Goal: Information Seeking & Learning: Learn about a topic

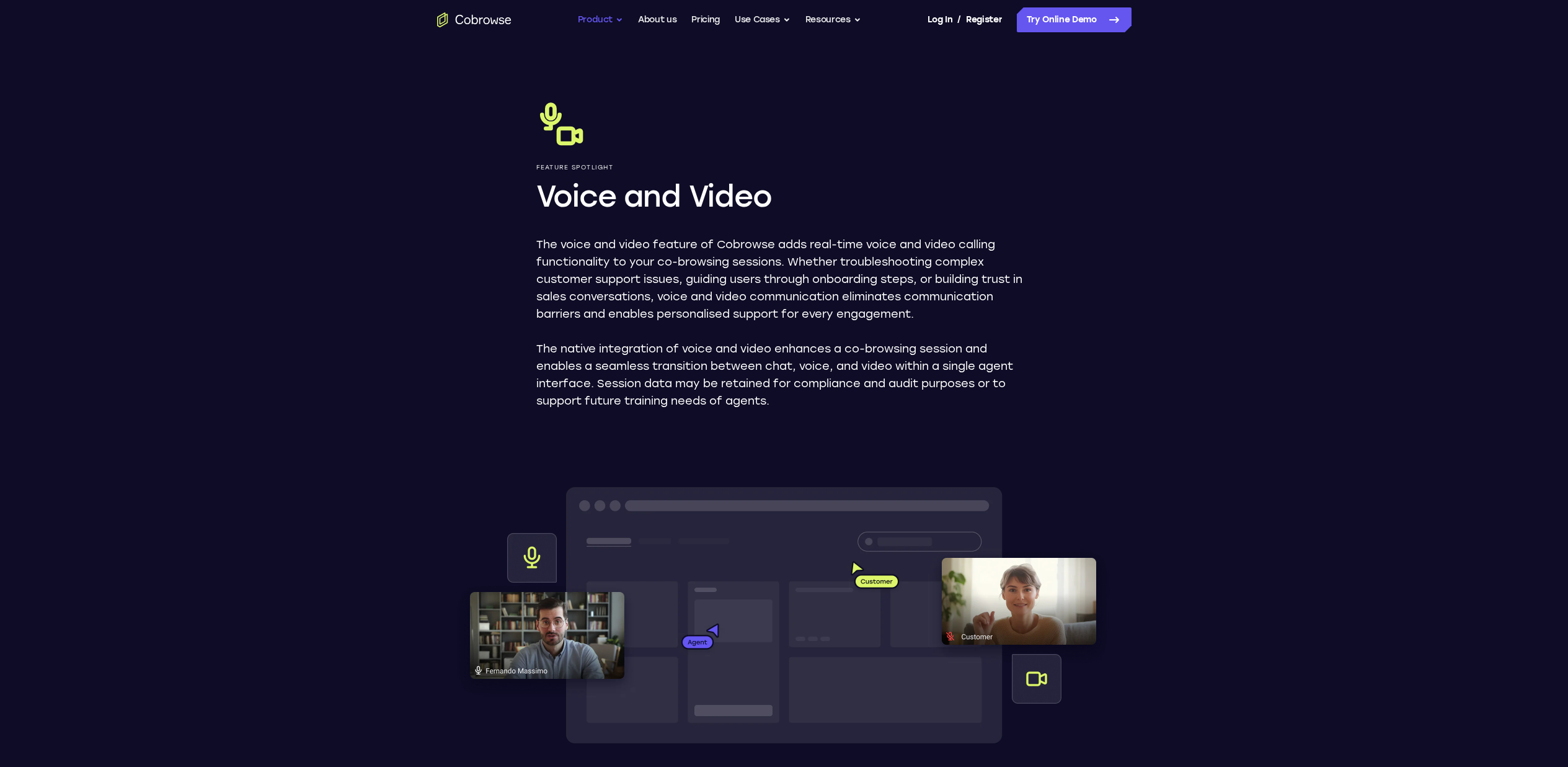
click at [592, 16] on button "Product" at bounding box center [601, 20] width 46 height 25
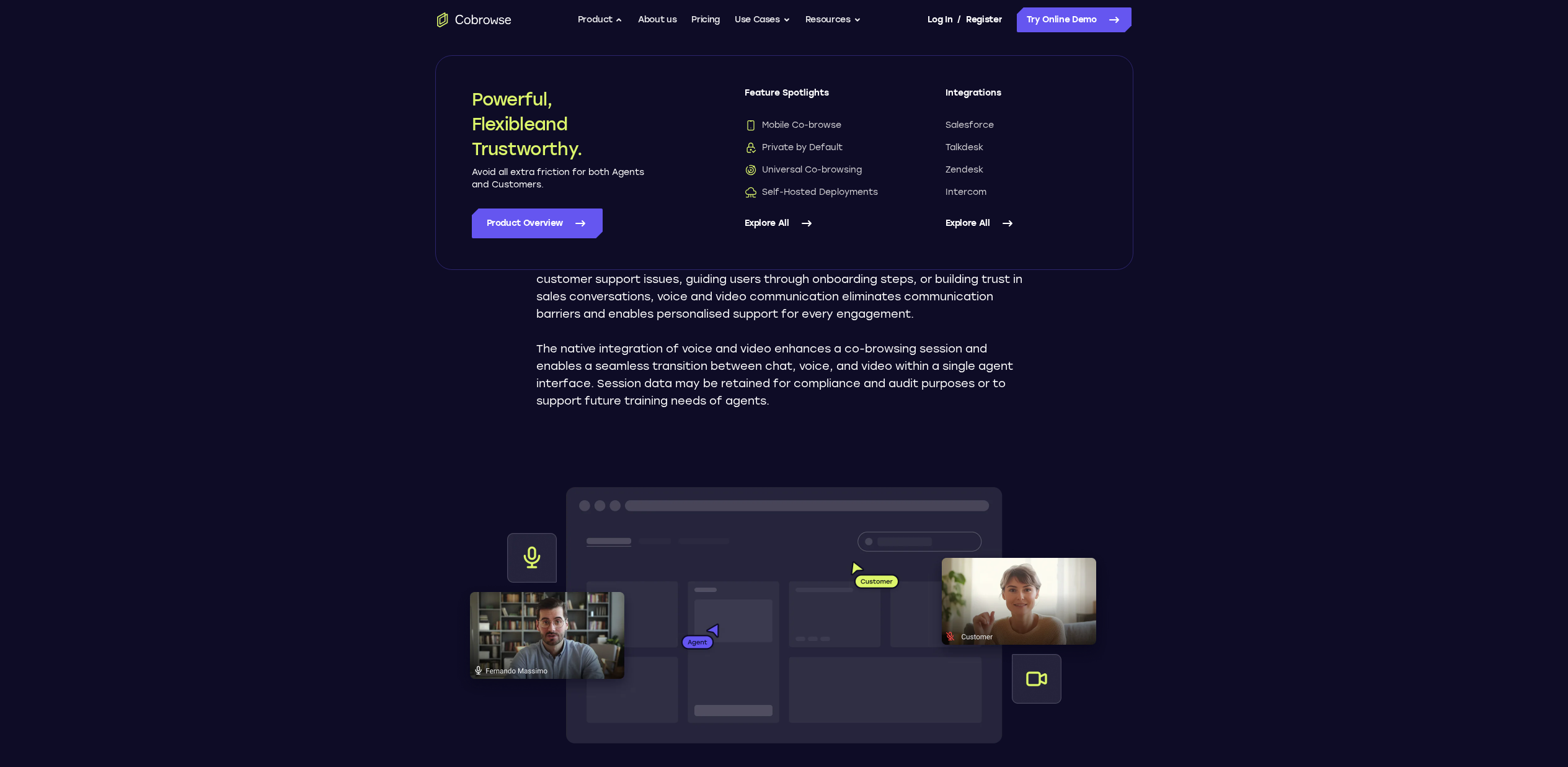
click at [411, 386] on div "Feature Spotlight Voice and Video The voice and video feature of Cobrowse adds …" at bounding box center [784, 635] width 794 height 1191
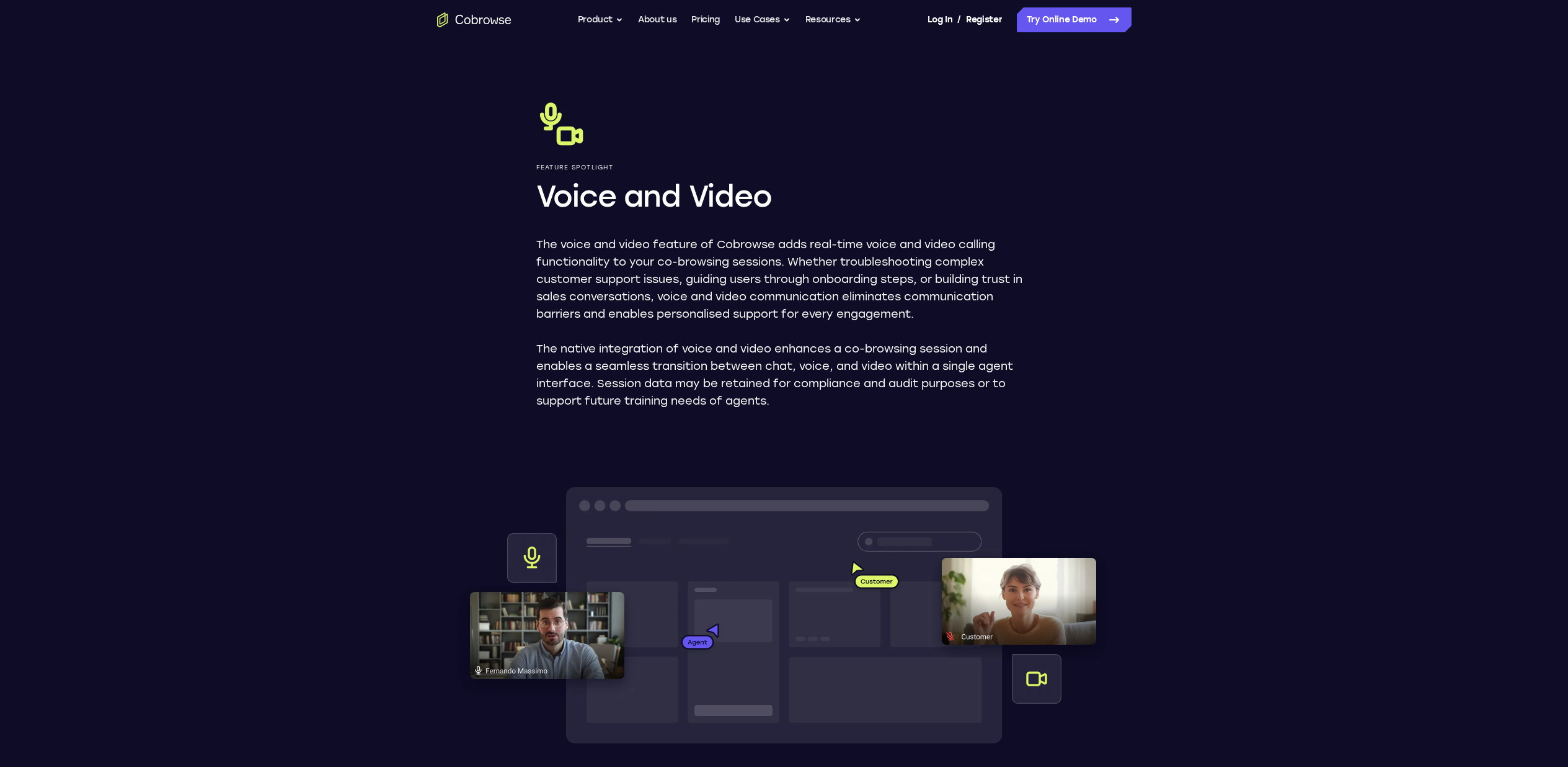
click at [1241, 294] on header "Feature Spotlight Voice and Video The voice and video feature of Cobrowse adds …" at bounding box center [784, 635] width 1568 height 1191
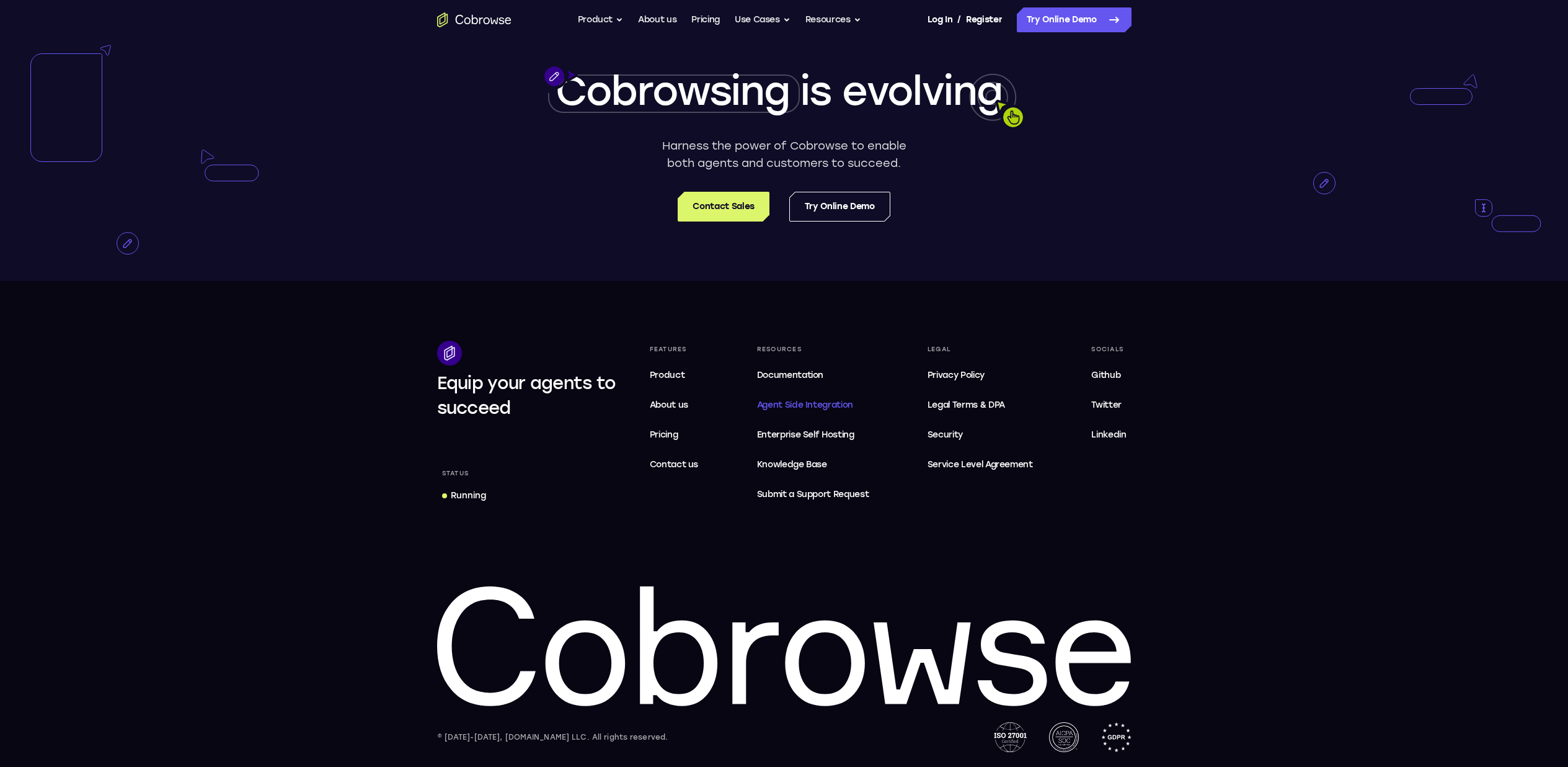
click at [805, 403] on span "Agent Side Integration" at bounding box center [813, 405] width 112 height 15
click at [697, 468] on span "Contact us" at bounding box center [674, 464] width 49 height 11
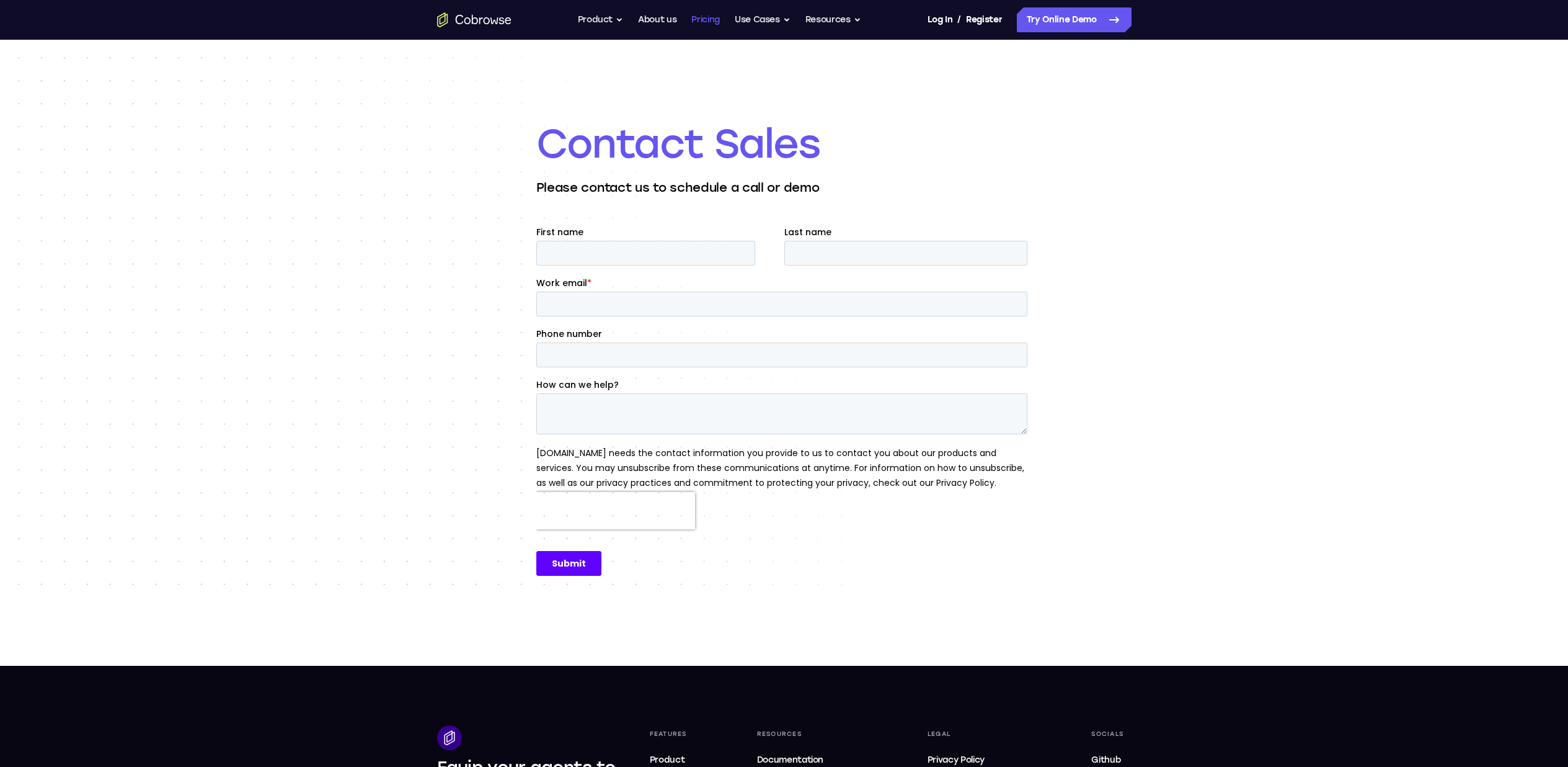
click at [697, 21] on link "Pricing" at bounding box center [706, 20] width 29 height 25
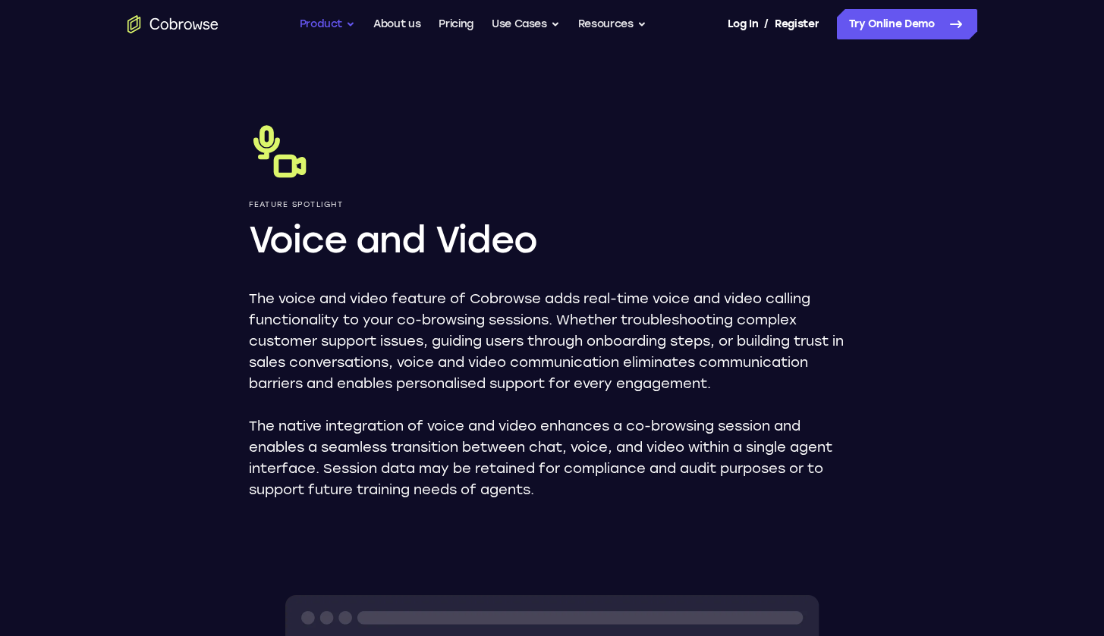
click at [342, 24] on button "Product" at bounding box center [328, 24] width 56 height 30
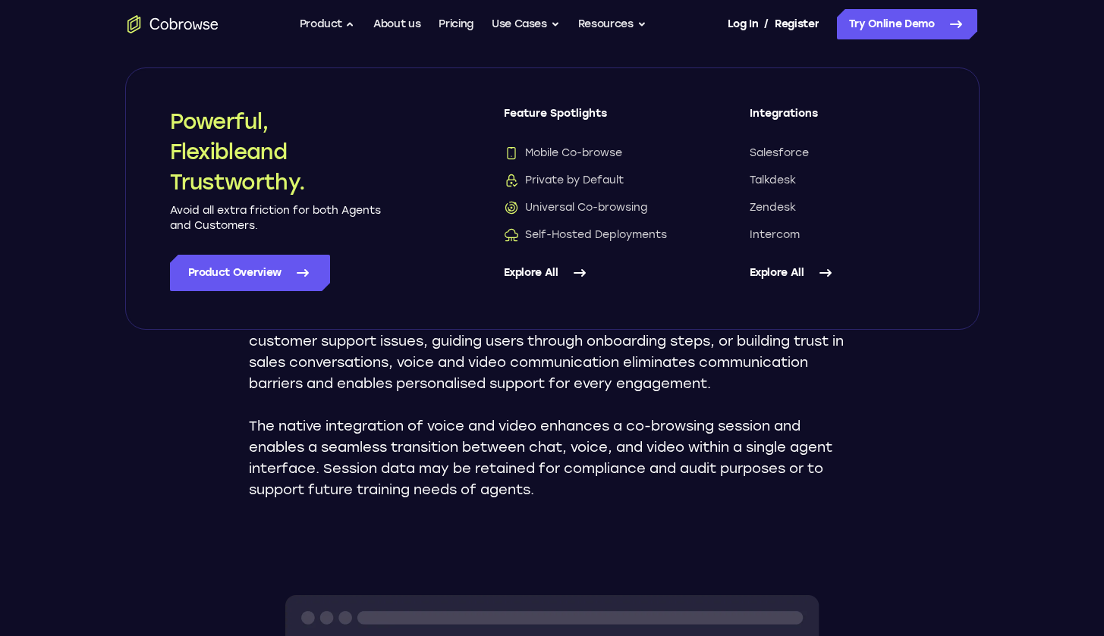
click at [724, 431] on p "The native integration of voice and video enhances a co-browsing session and en…" at bounding box center [552, 458] width 607 height 85
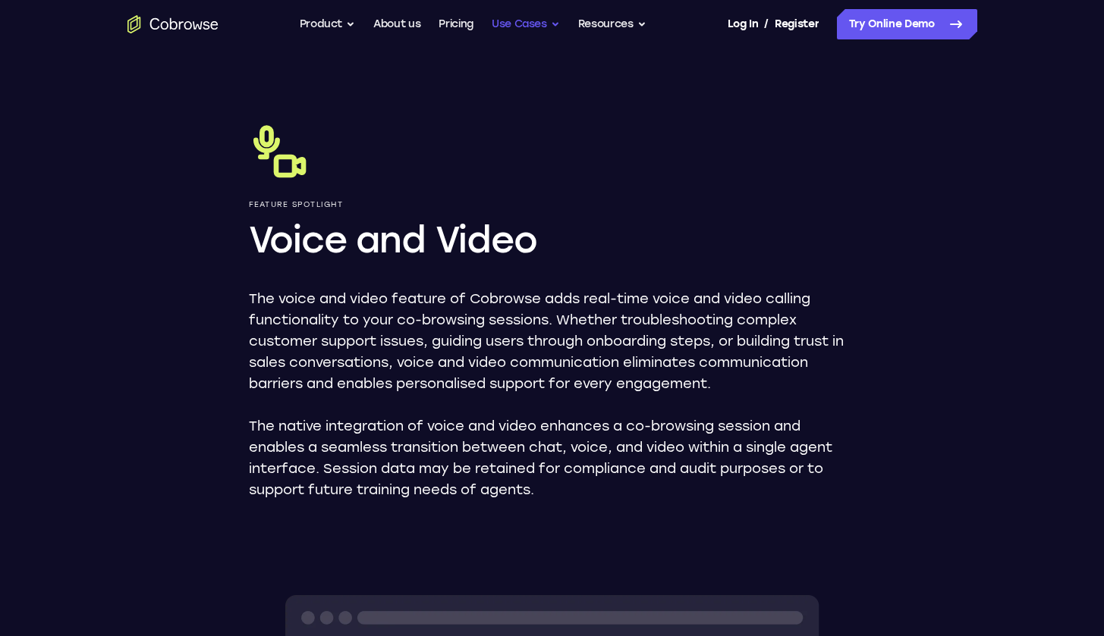
click at [509, 23] on button "Use Cases" at bounding box center [526, 24] width 68 height 30
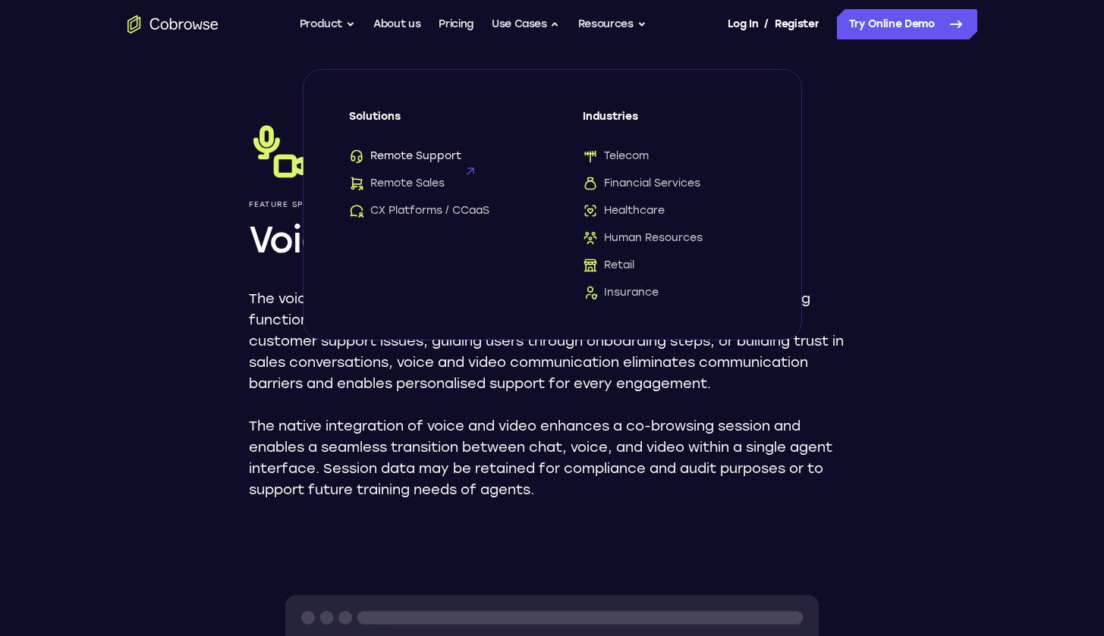
click at [404, 152] on span "Remote Support" at bounding box center [405, 156] width 112 height 15
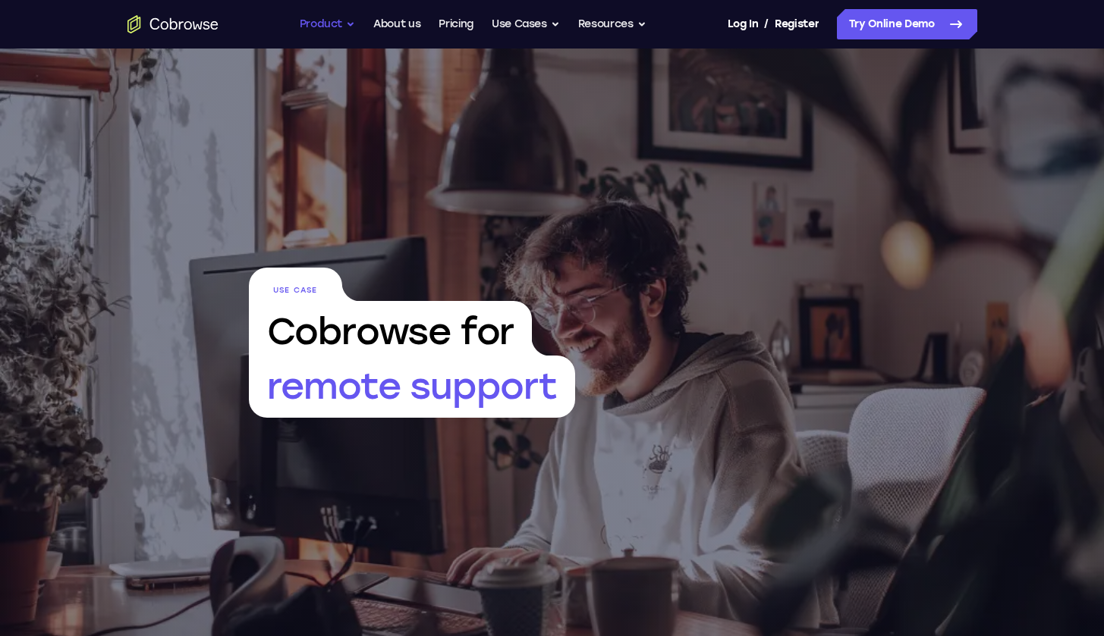
click at [312, 23] on button "Product" at bounding box center [328, 24] width 56 height 30
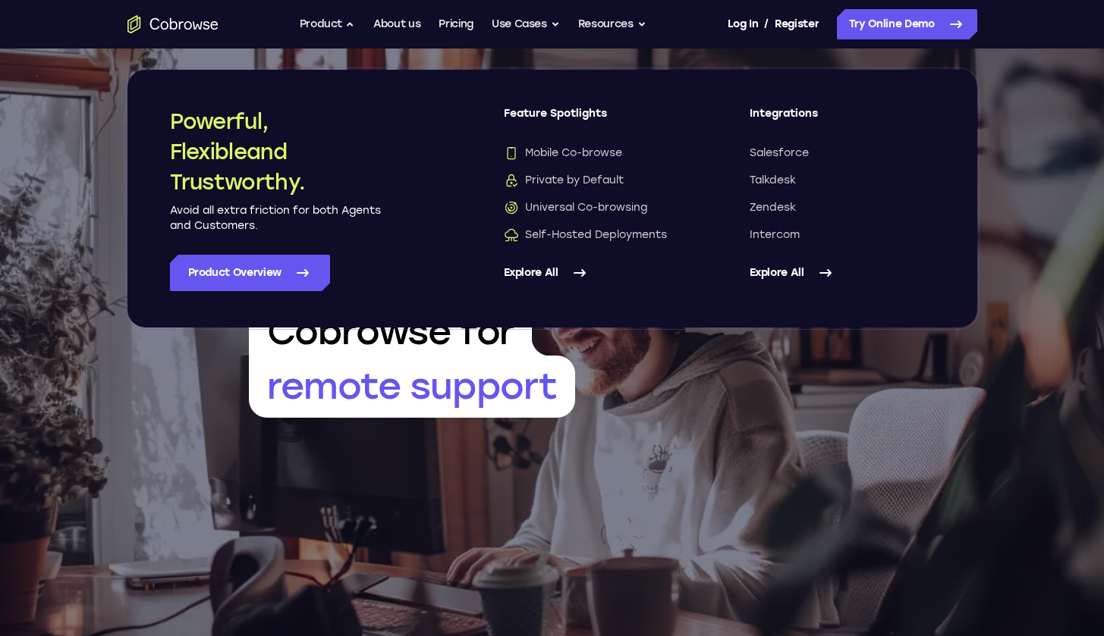
click at [360, 28] on ul "Go back Powerful, Flexible and Trustworthy. Avoid all extra friction for both A…" at bounding box center [473, 24] width 347 height 30
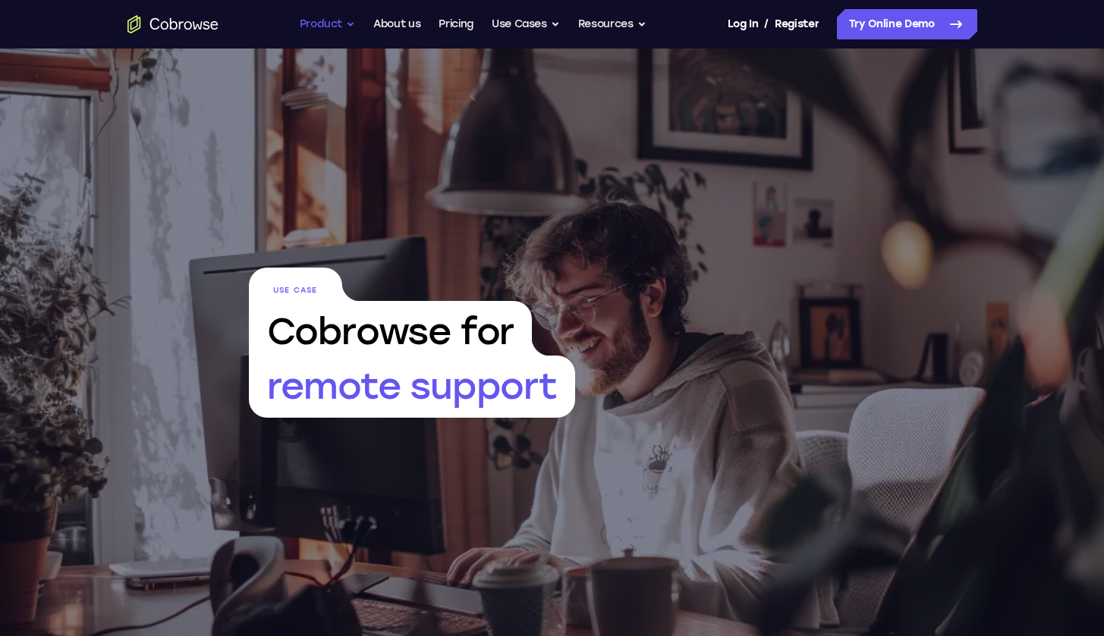
click at [350, 27] on button "Product" at bounding box center [328, 24] width 56 height 30
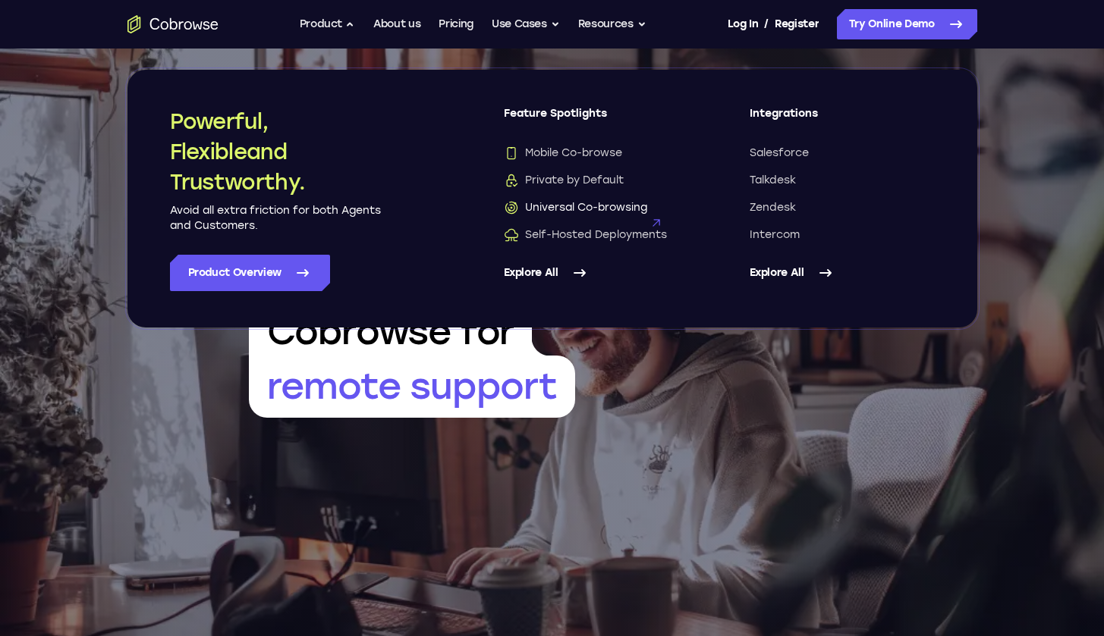
click at [567, 209] on span "Universal Co-browsing" at bounding box center [575, 207] width 143 height 15
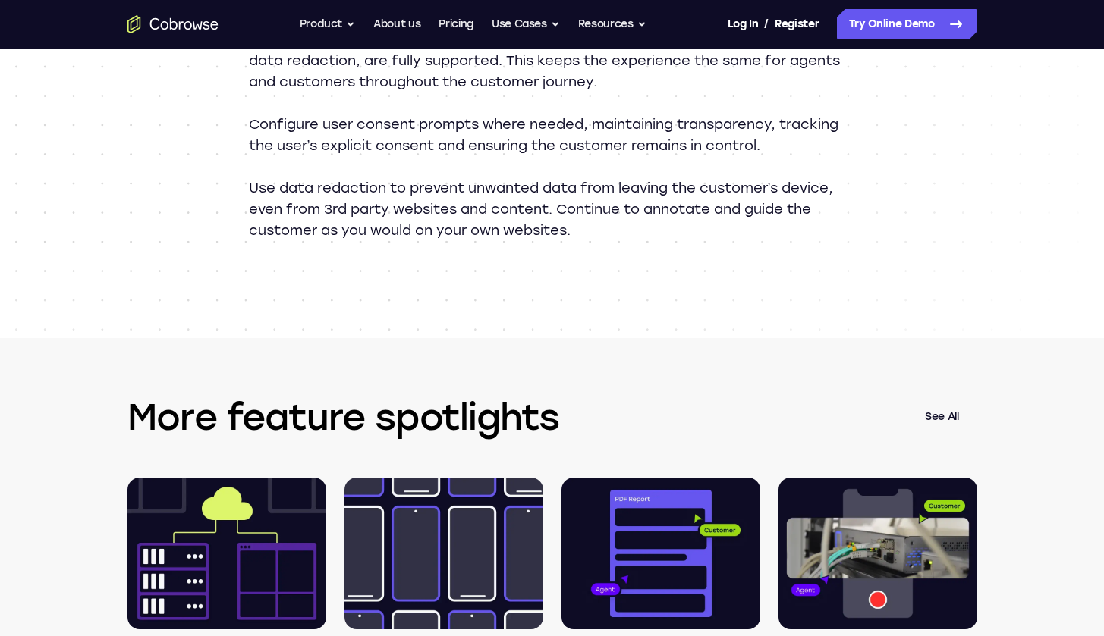
scroll to position [2093, 0]
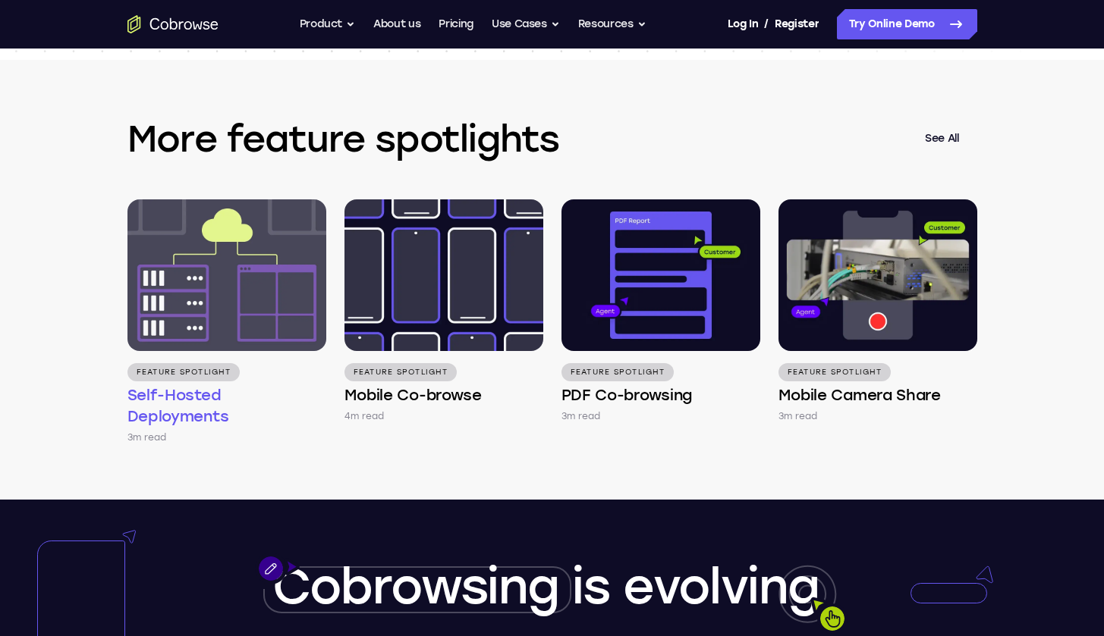
click at [202, 310] on img at bounding box center [226, 276] width 199 height 152
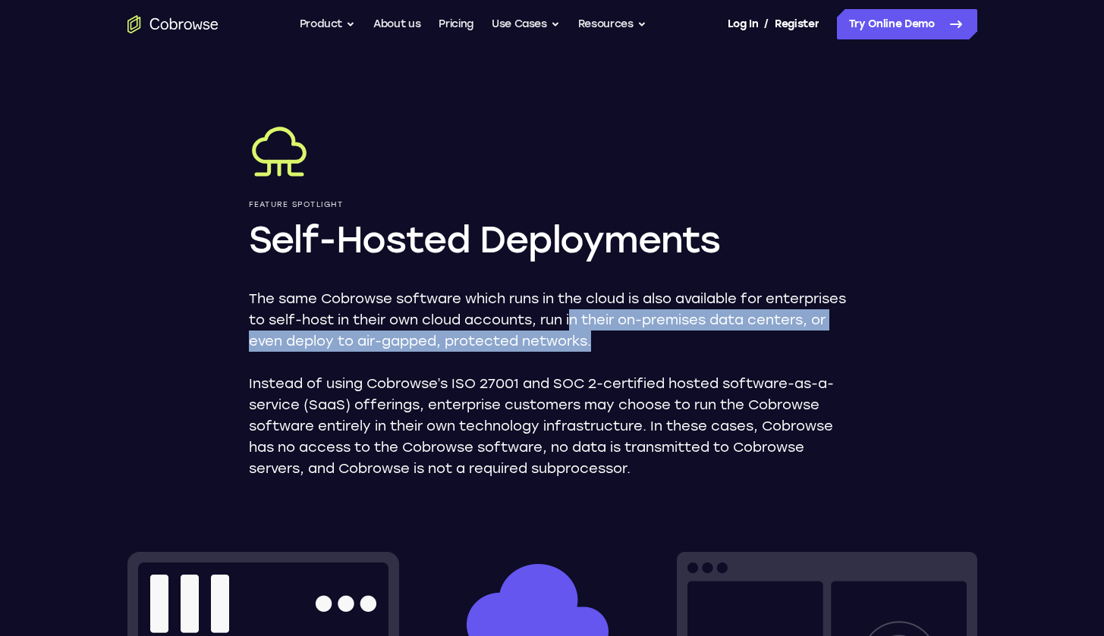
drag, startPoint x: 575, startPoint y: 322, endPoint x: 737, endPoint y: 329, distance: 162.5
click at [737, 329] on p "The same Cobrowse software which runs in the cloud is also available for enterp…" at bounding box center [552, 320] width 607 height 64
click at [734, 328] on p "The same Cobrowse software which runs in the cloud is also available for enterp…" at bounding box center [552, 320] width 607 height 64
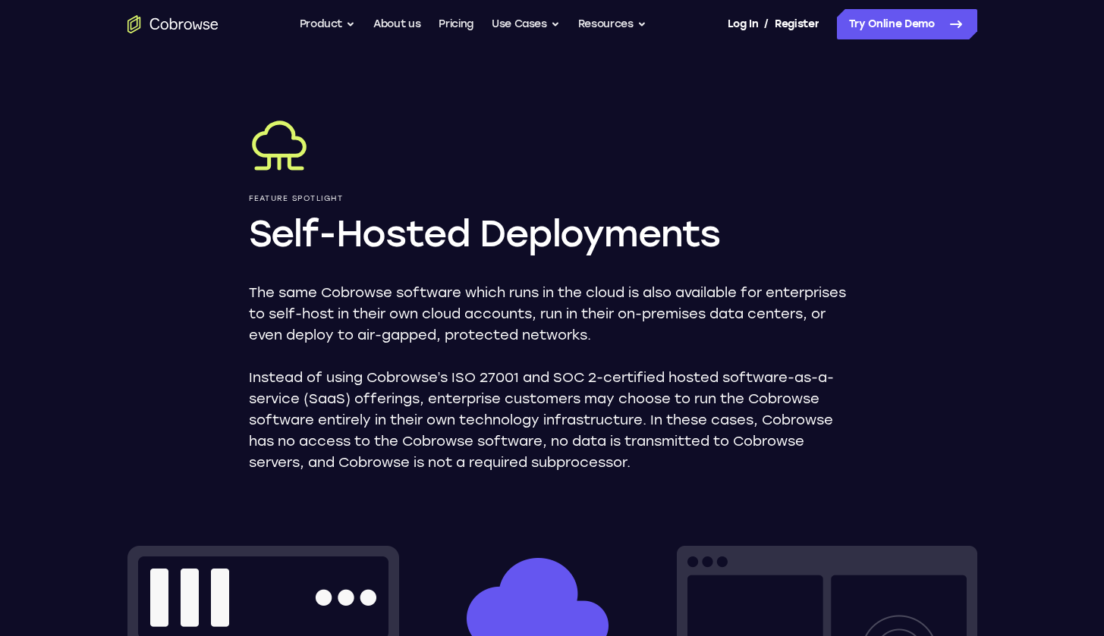
scroll to position [118, 0]
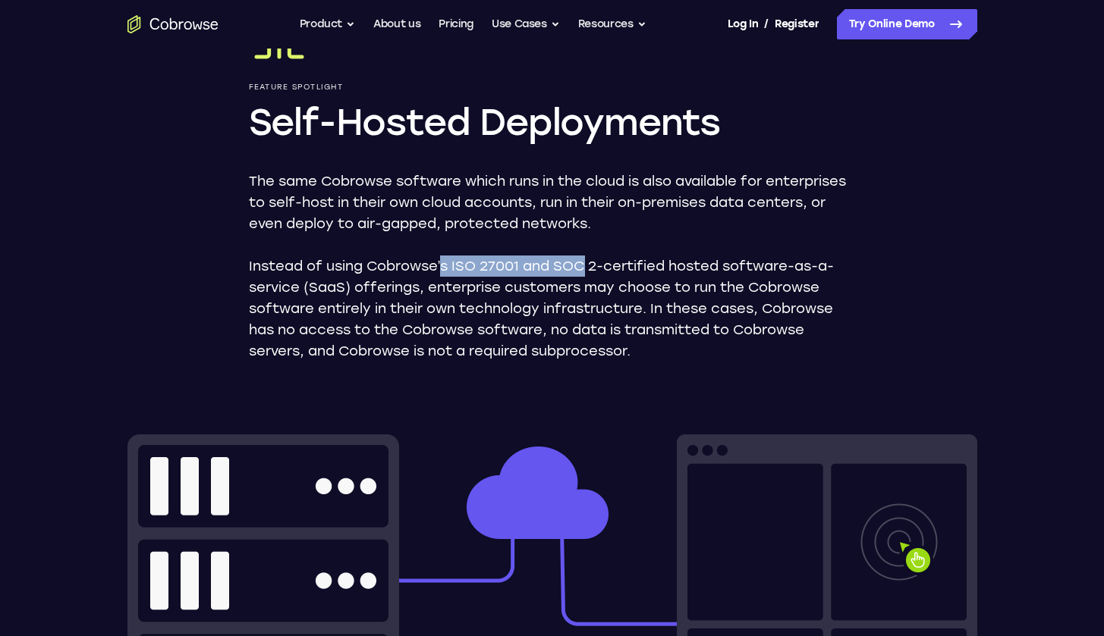
drag, startPoint x: 442, startPoint y: 266, endPoint x: 589, endPoint y: 270, distance: 146.5
click at [589, 270] on p "Instead of using Cobrowse’s ISO 27001 and SOC 2-certified hosted software-as-a-…" at bounding box center [552, 309] width 607 height 106
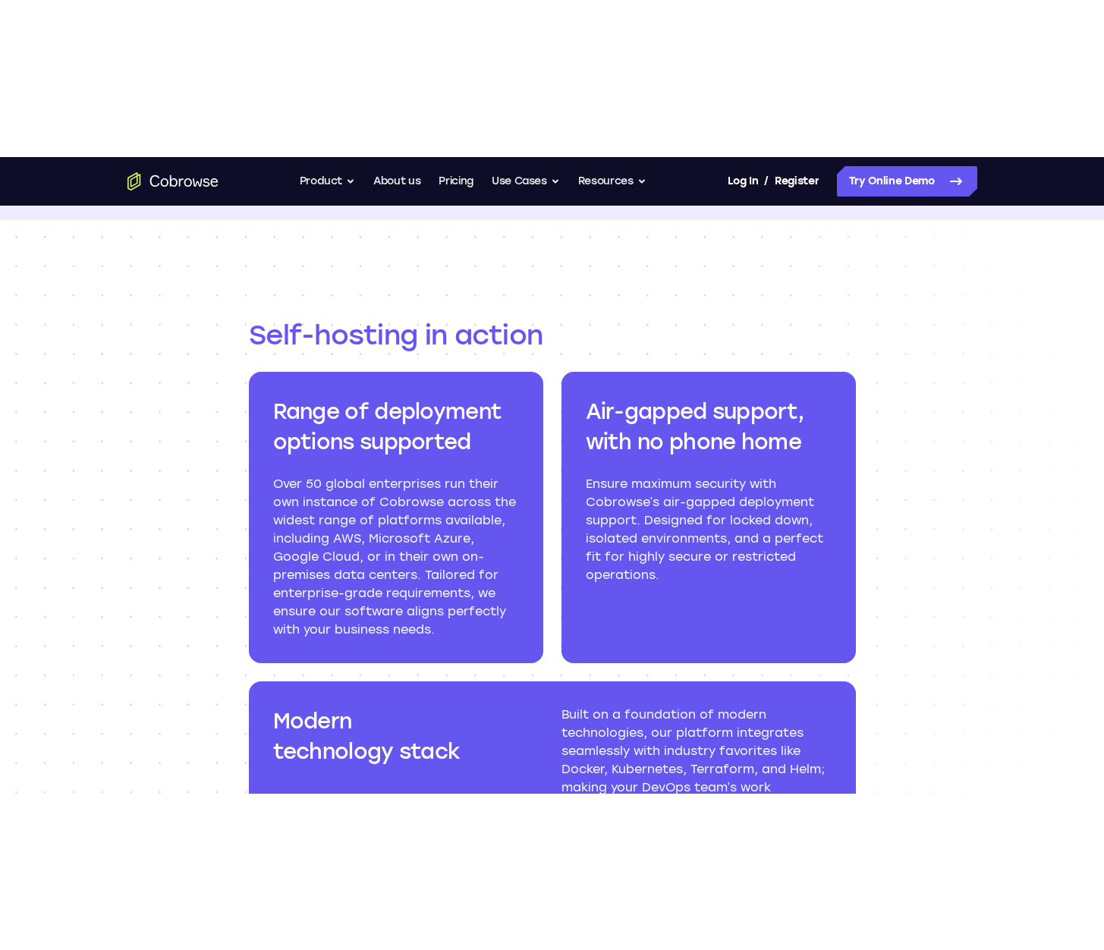
scroll to position [0, 0]
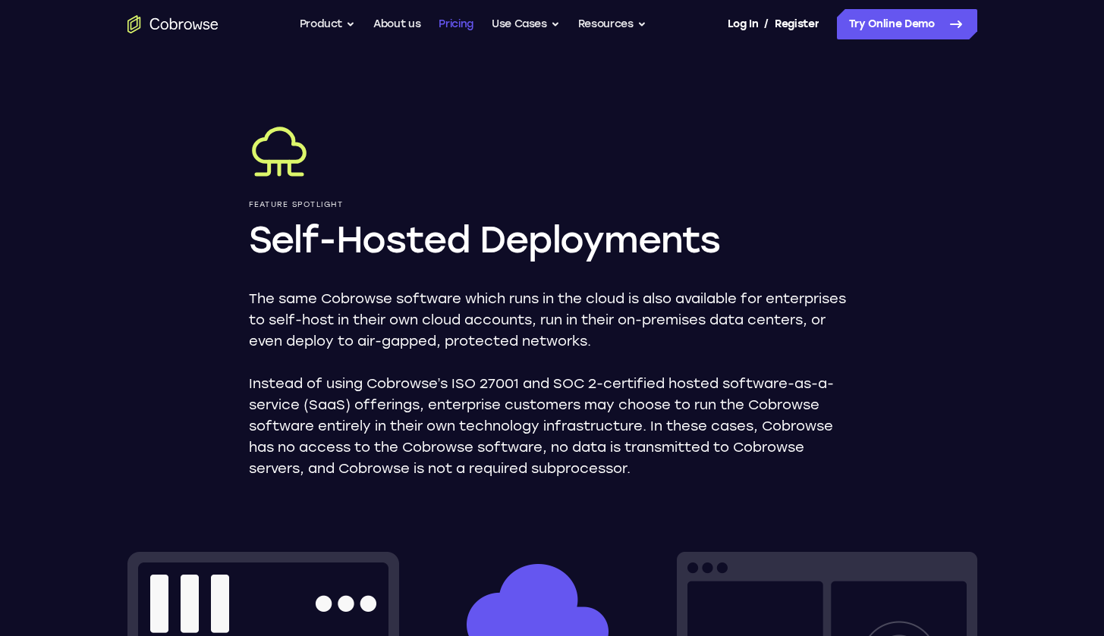
click at [445, 24] on link "Pricing" at bounding box center [455, 24] width 35 height 30
click at [455, 26] on link "Pricing" at bounding box center [455, 24] width 35 height 30
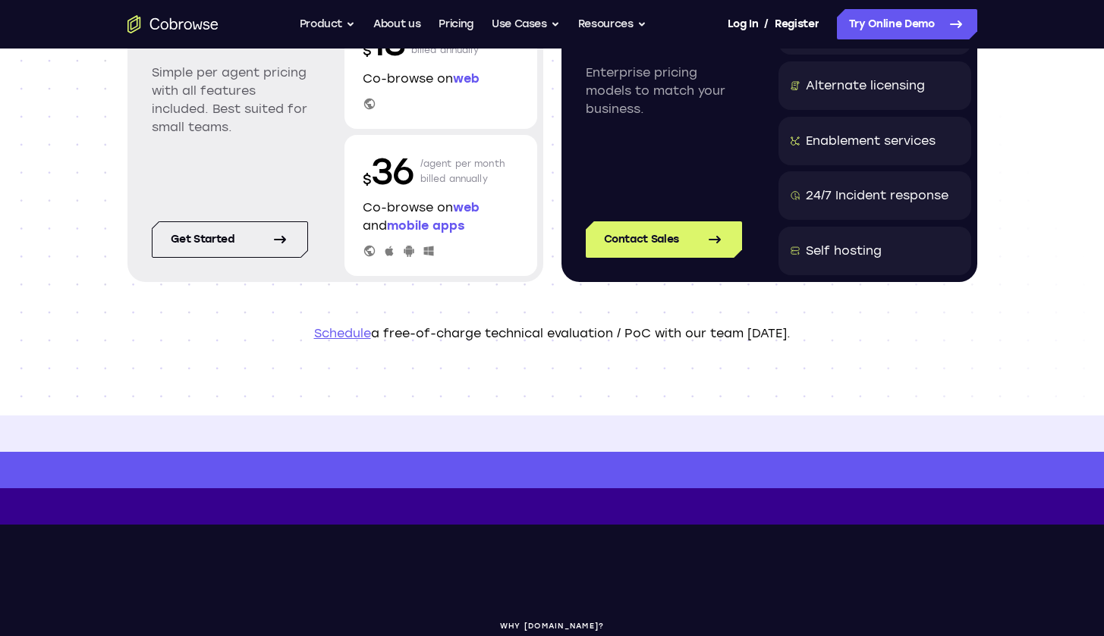
scroll to position [61, 0]
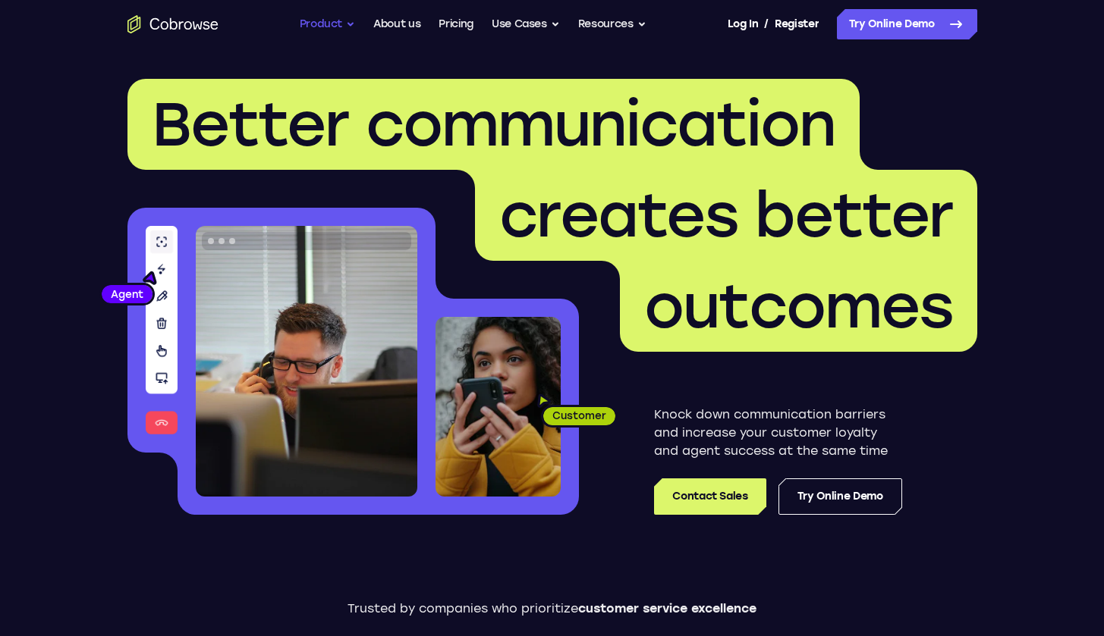
click at [332, 21] on button "Product" at bounding box center [328, 24] width 56 height 30
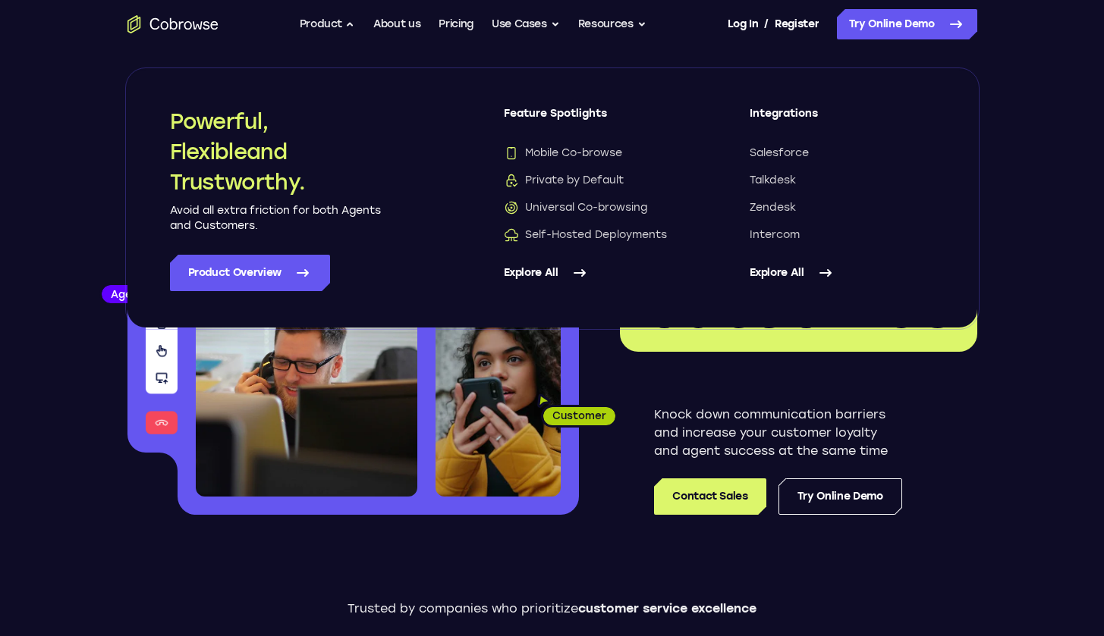
click at [696, 38] on div "Go back Powerful, Flexible and Trustworthy. Avoid all extra friction for both A…" at bounding box center [552, 24] width 971 height 30
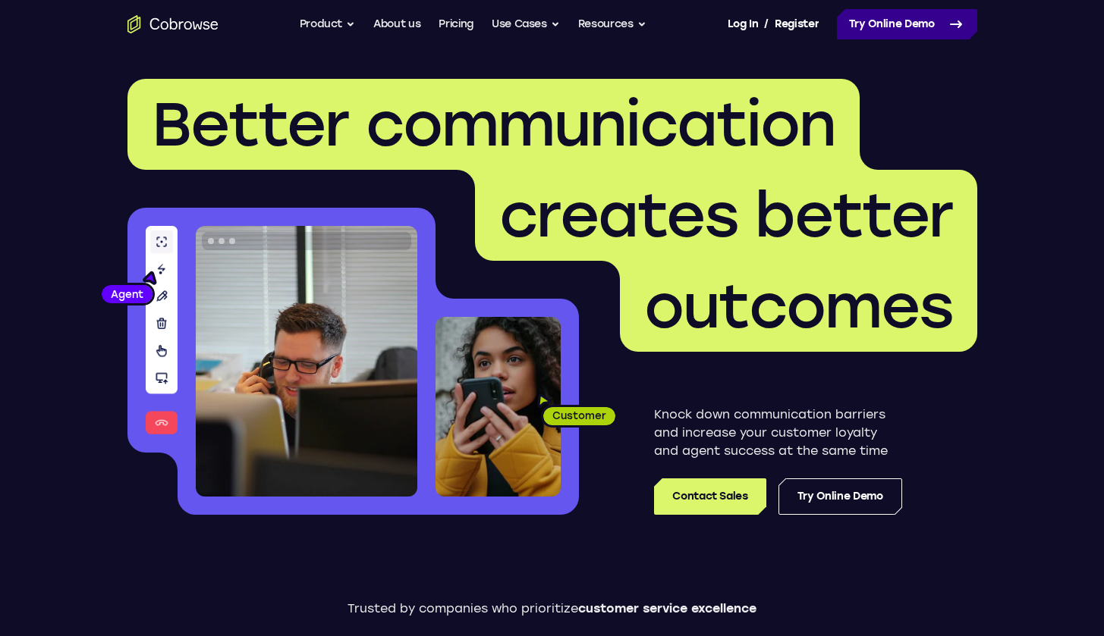
click at [897, 20] on link "Try Online Demo" at bounding box center [907, 24] width 140 height 30
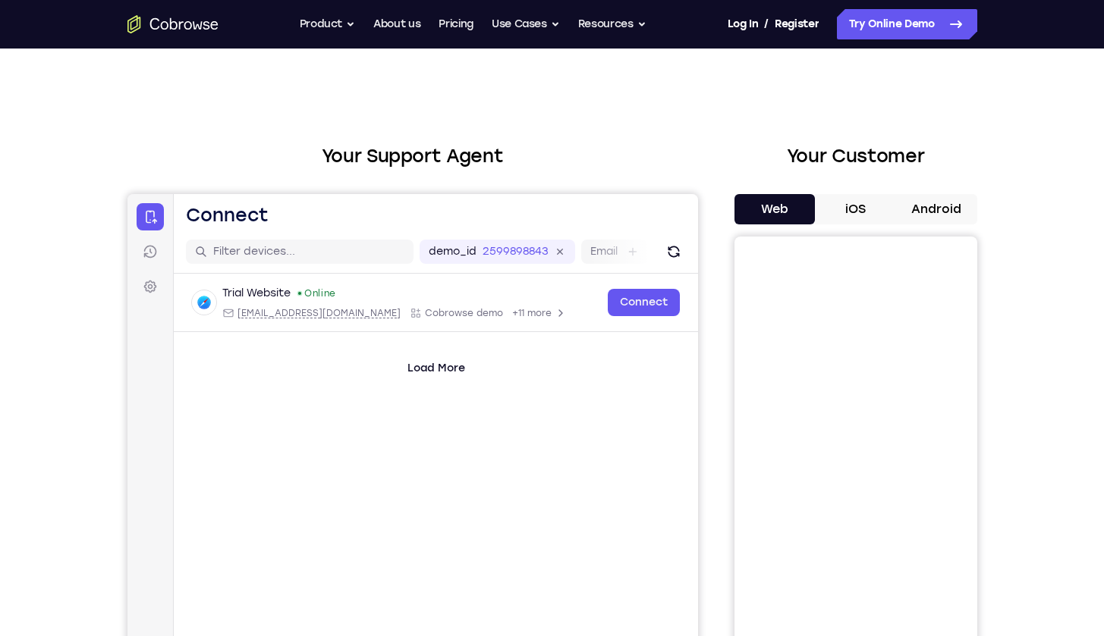
scroll to position [139, 0]
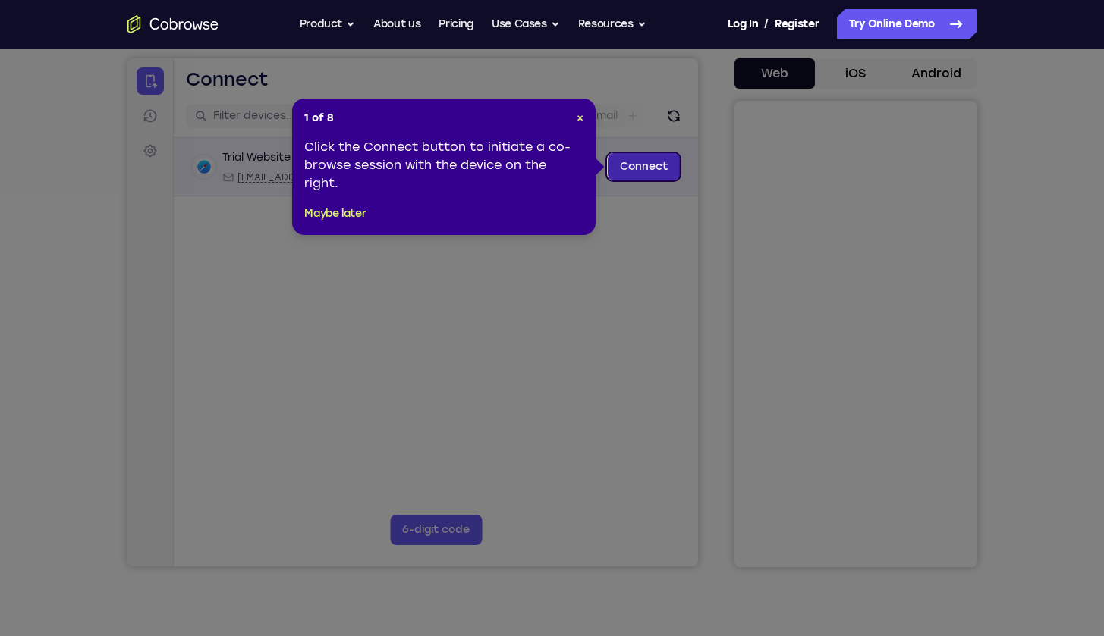
click at [646, 170] on link "Connect" at bounding box center [643, 166] width 72 height 27
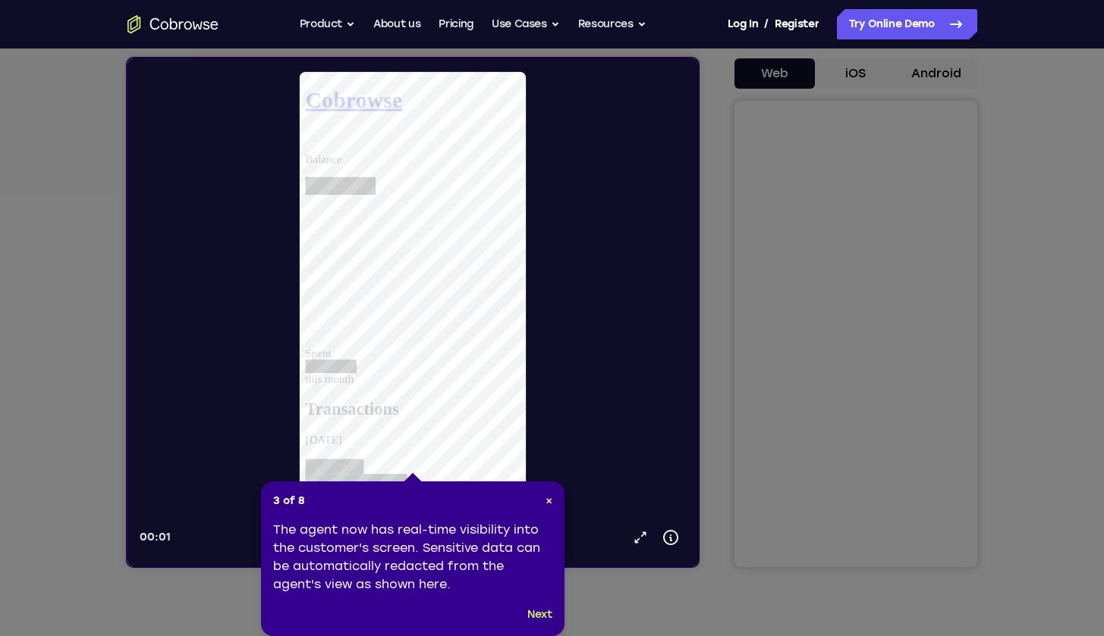
scroll to position [0, 0]
click at [529, 617] on button "Next" at bounding box center [539, 615] width 25 height 18
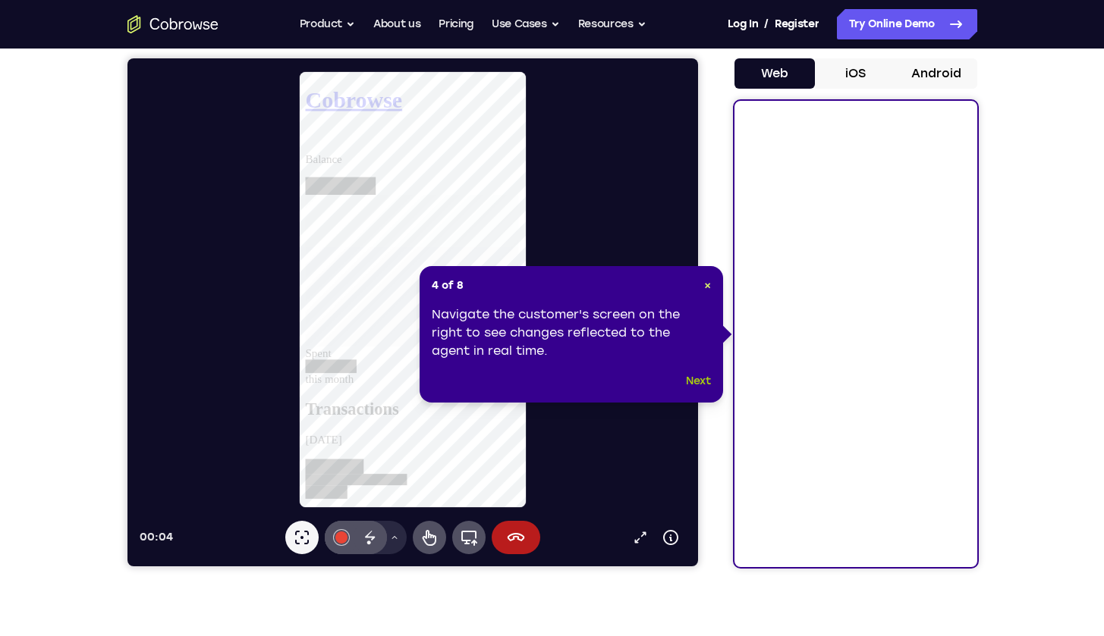
click at [698, 384] on button "Next" at bounding box center [698, 381] width 25 height 18
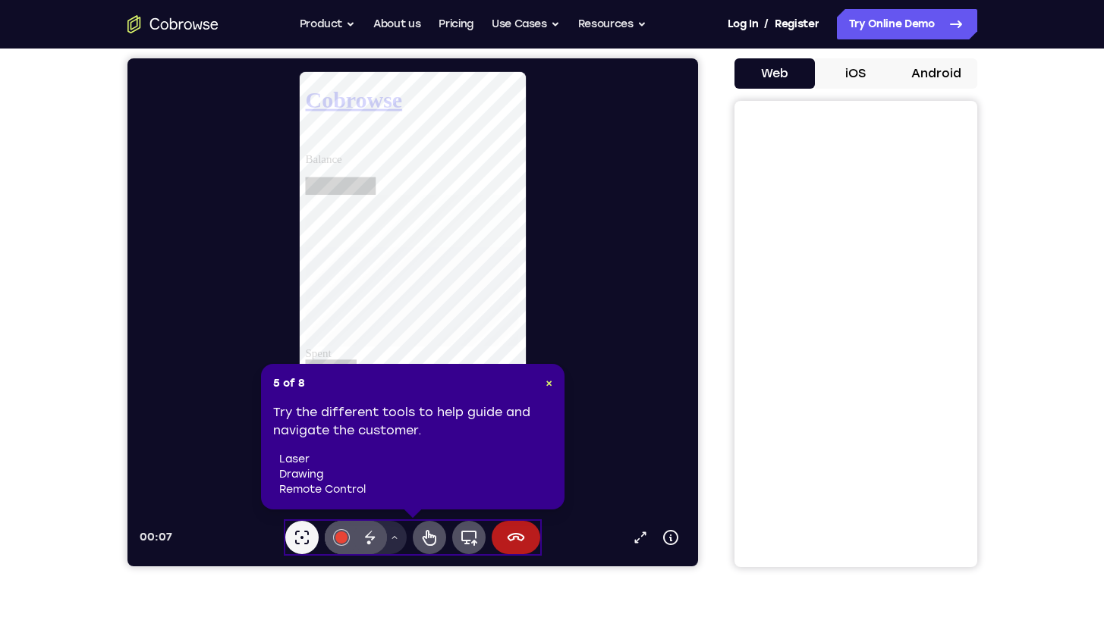
click at [391, 480] on li "drawing" at bounding box center [415, 474] width 273 height 15
click at [436, 550] on button "Remote control" at bounding box center [428, 537] width 33 height 33
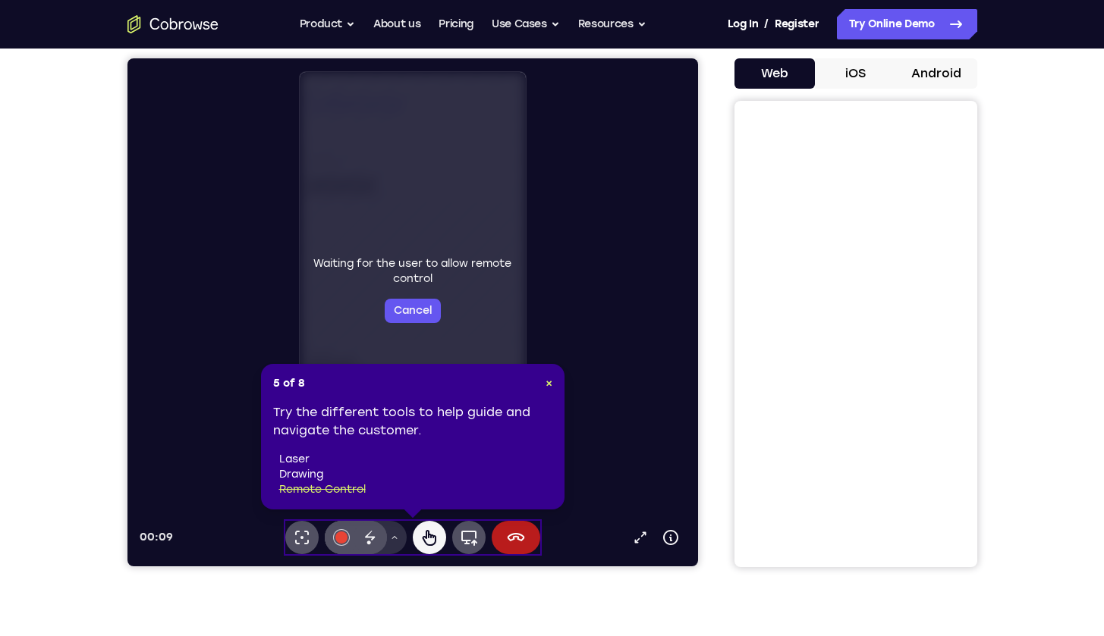
click at [388, 544] on button "Drawing tools menu" at bounding box center [394, 537] width 24 height 33
click at [340, 544] on button "#e94435" at bounding box center [340, 537] width 33 height 33
click at [372, 541] on icon at bounding box center [369, 538] width 18 height 18
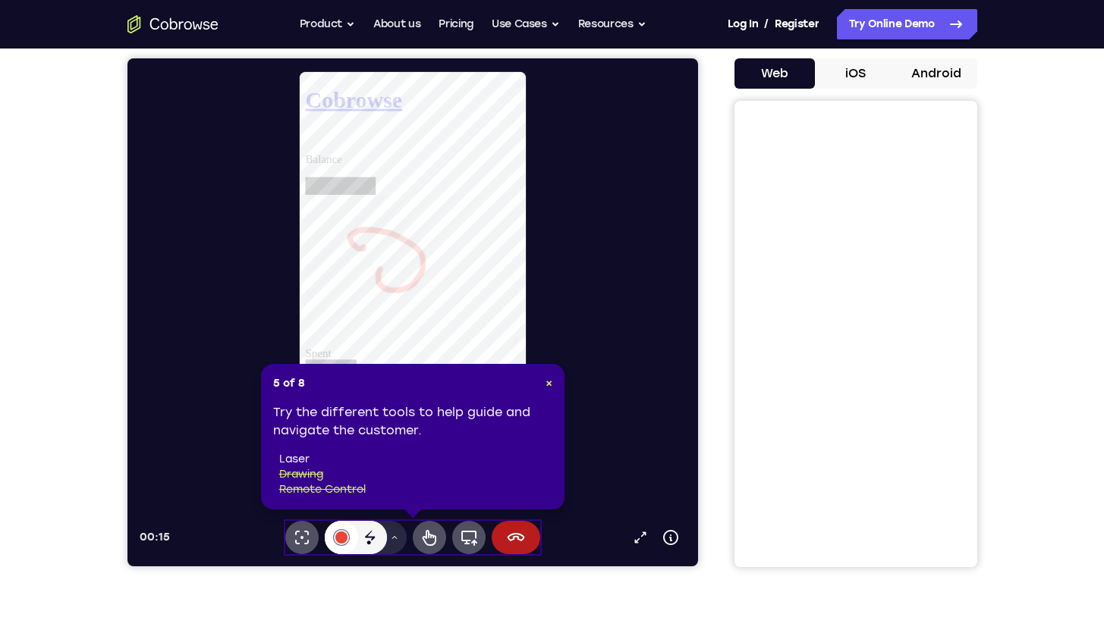
click at [341, 533] on div at bounding box center [341, 538] width 12 height 12
click at [426, 544] on icon at bounding box center [429, 538] width 14 height 16
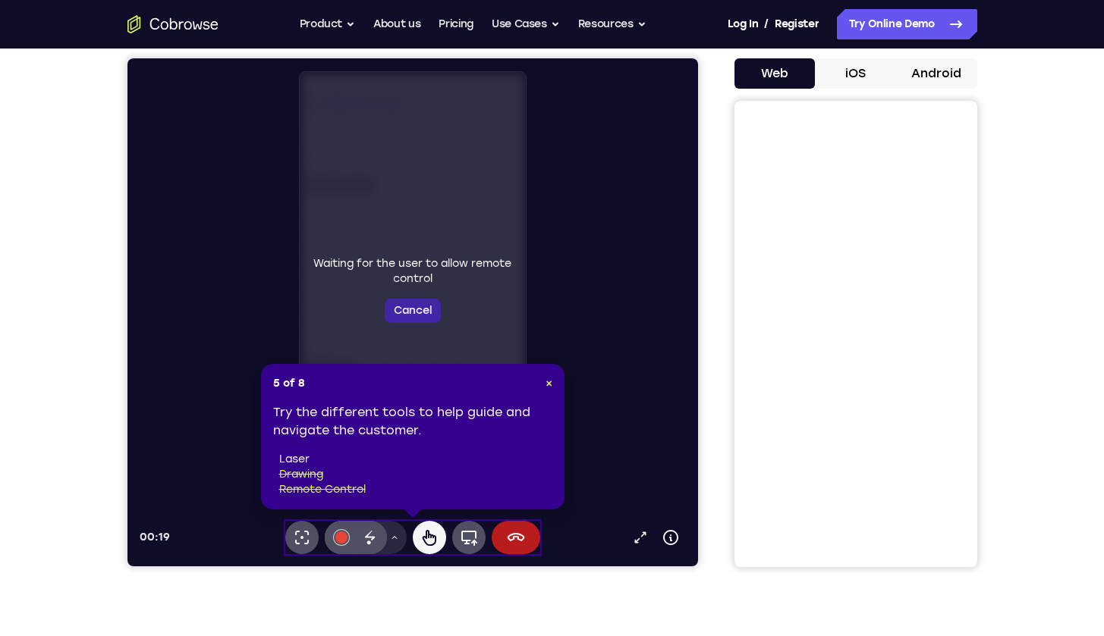
click at [416, 307] on button "Cancel" at bounding box center [412, 311] width 56 height 24
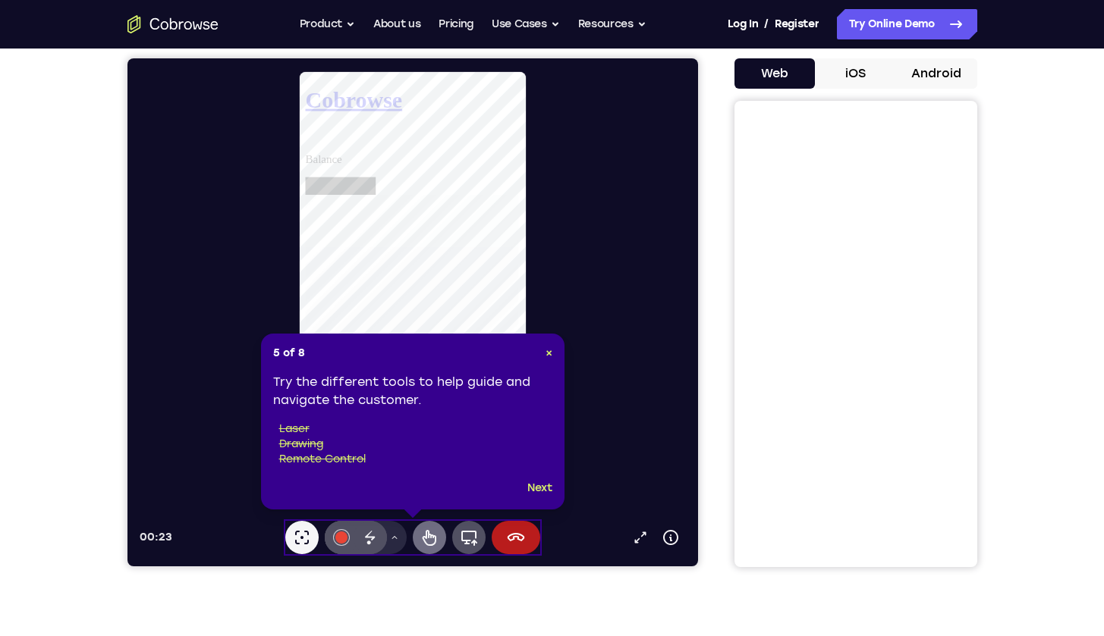
click at [439, 545] on button "Remote control" at bounding box center [428, 537] width 33 height 33
click at [553, 493] on div "5 of 8 × Try the different tools to help guide and navigate the customer. laser…" at bounding box center [412, 422] width 303 height 176
click at [546, 492] on button "Next" at bounding box center [539, 488] width 25 height 18
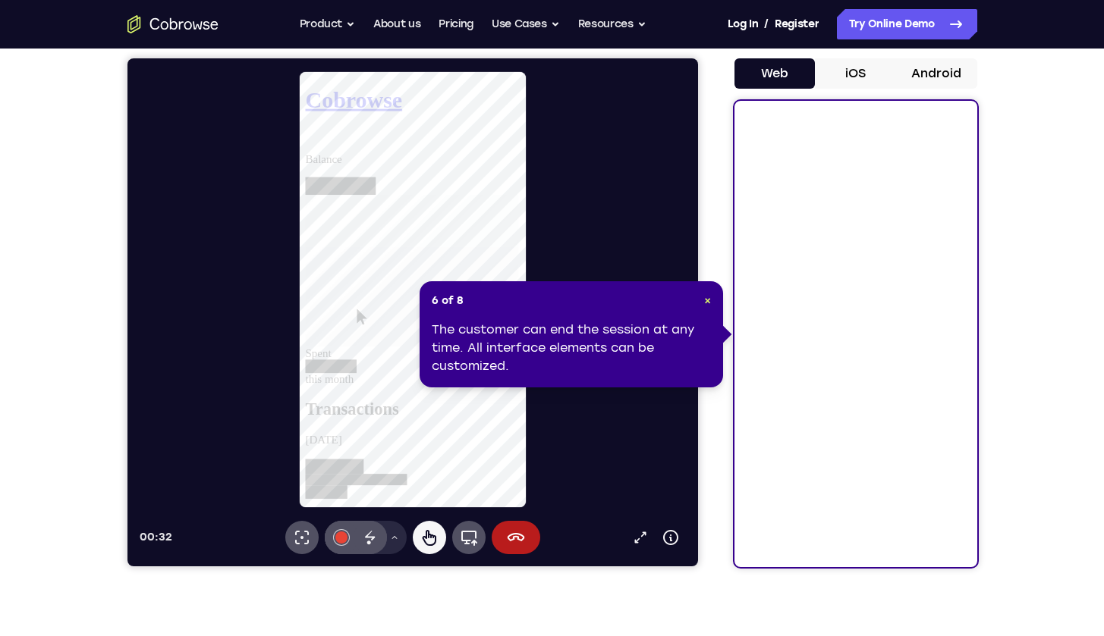
click at [643, 447] on div at bounding box center [418, 290] width 558 height 438
select select "1"
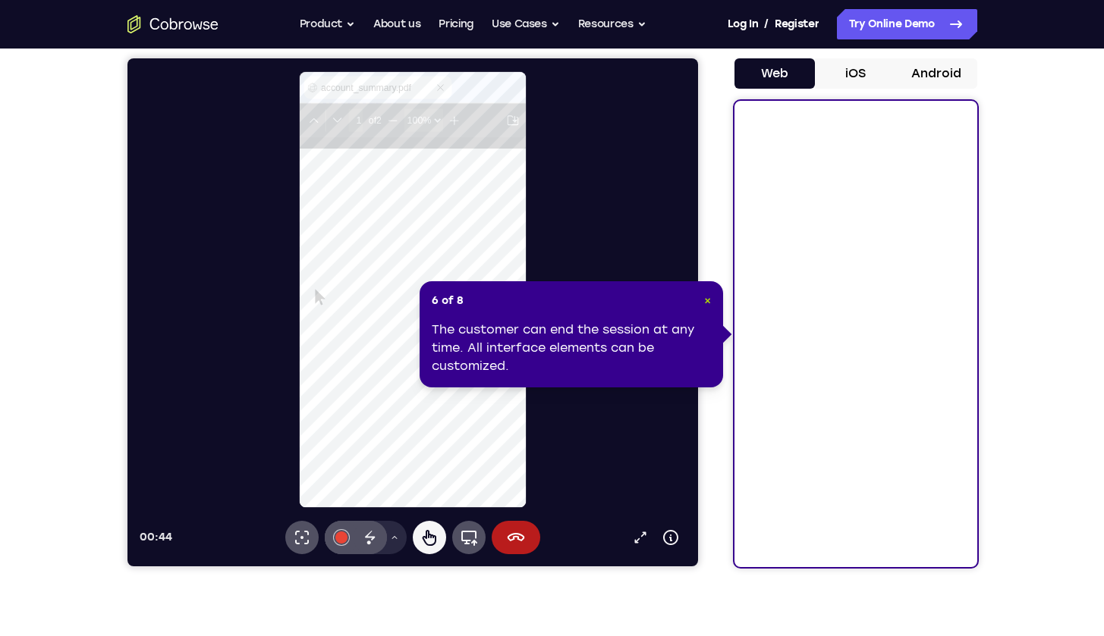
click at [709, 300] on span "×" at bounding box center [707, 300] width 7 height 13
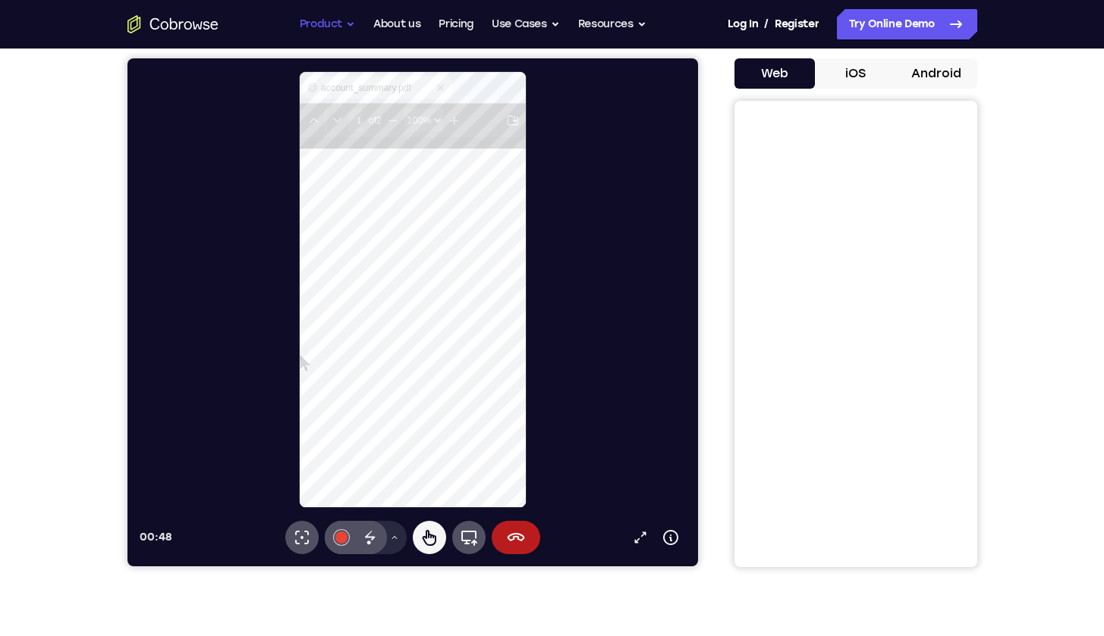
click at [336, 19] on button "Product" at bounding box center [328, 24] width 56 height 30
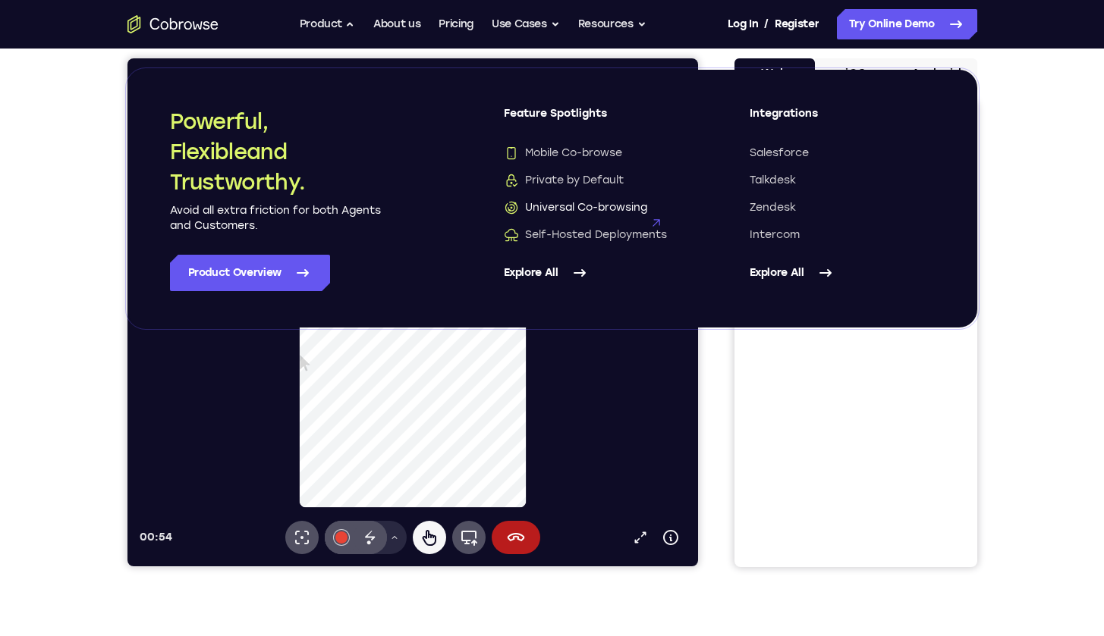
click at [600, 206] on span "Universal Co-browsing" at bounding box center [575, 207] width 143 height 15
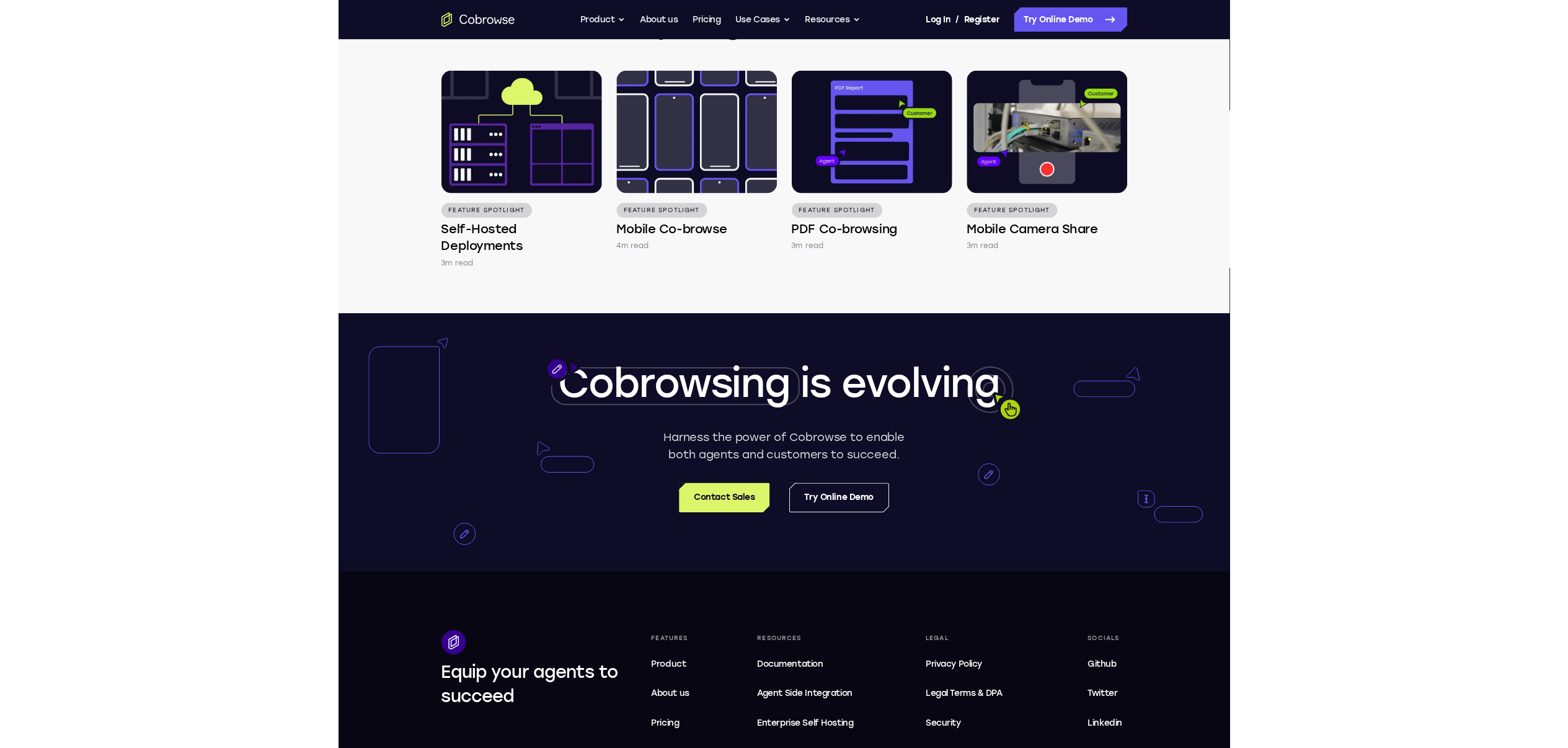
scroll to position [1917, 0]
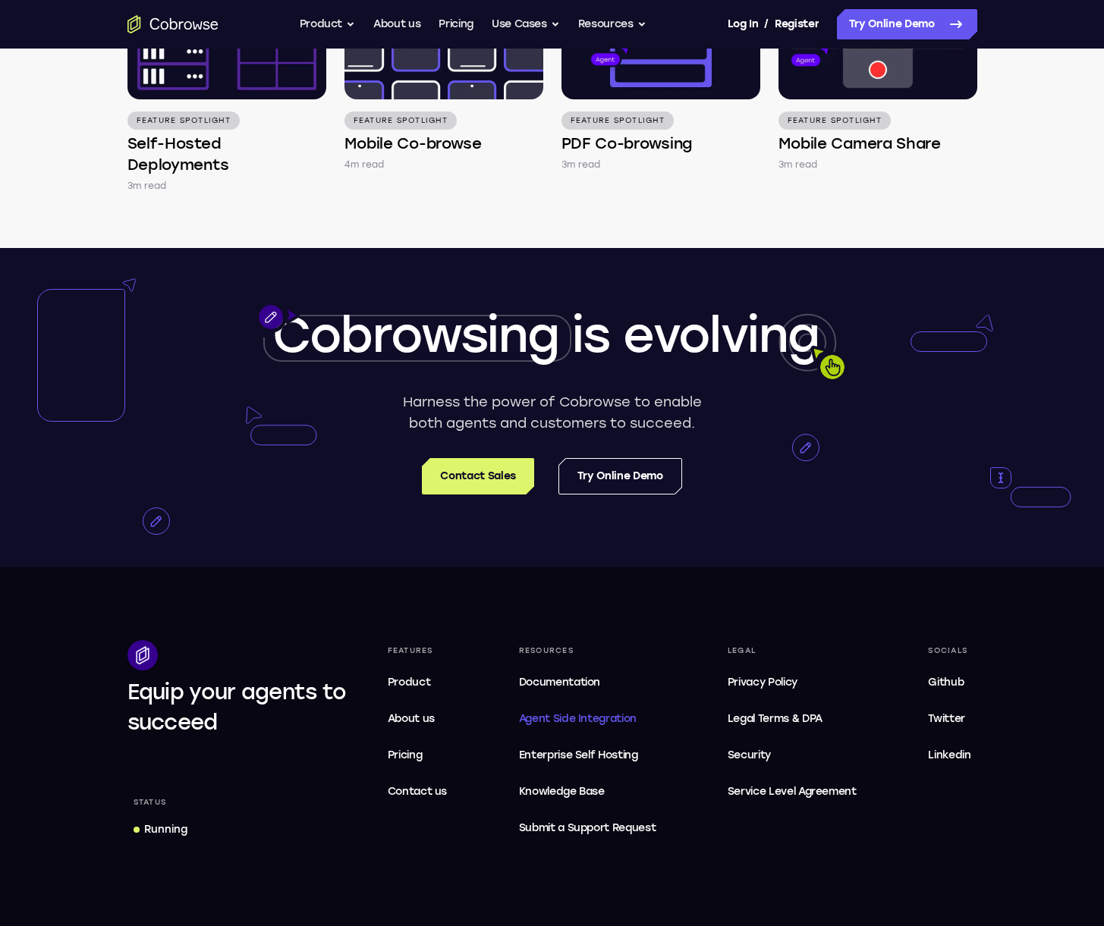
click at [569, 636] on span "Agent Side Integration" at bounding box center [587, 719] width 137 height 18
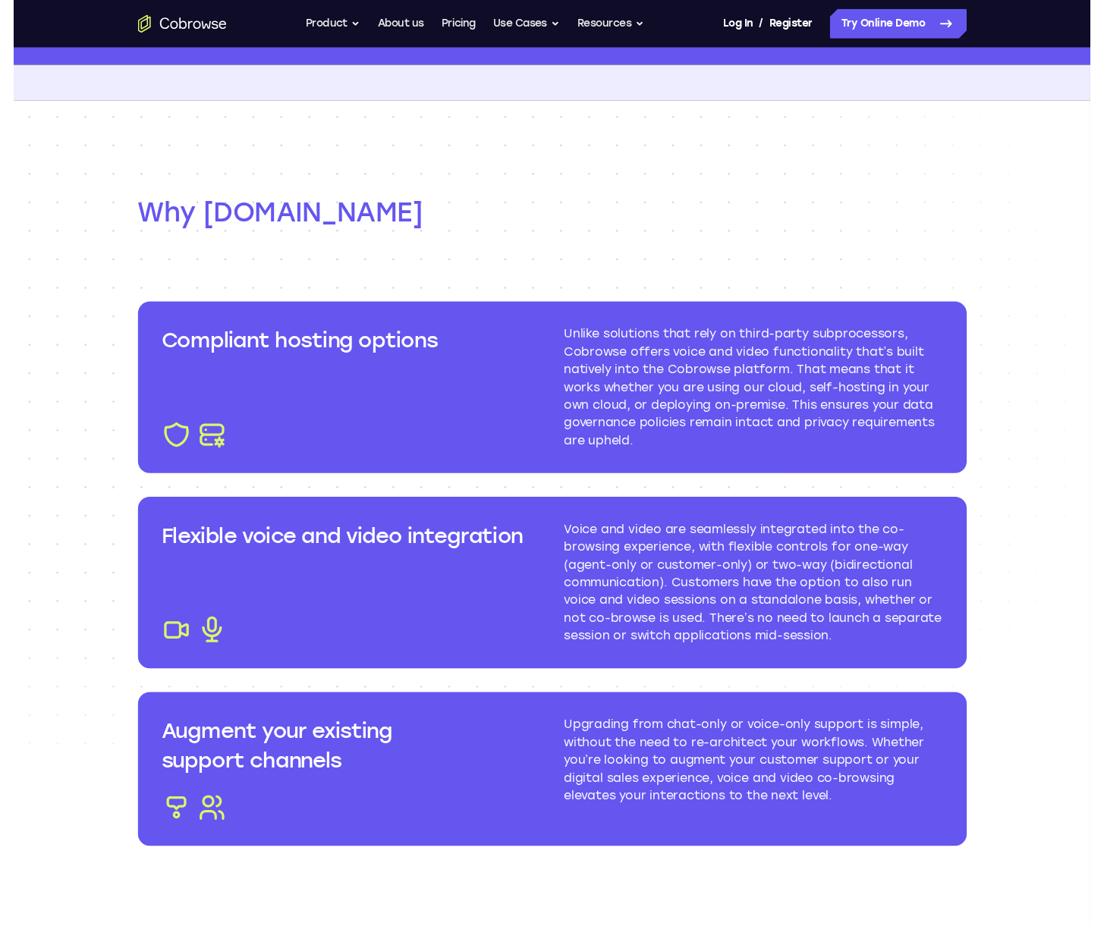
scroll to position [1514, 0]
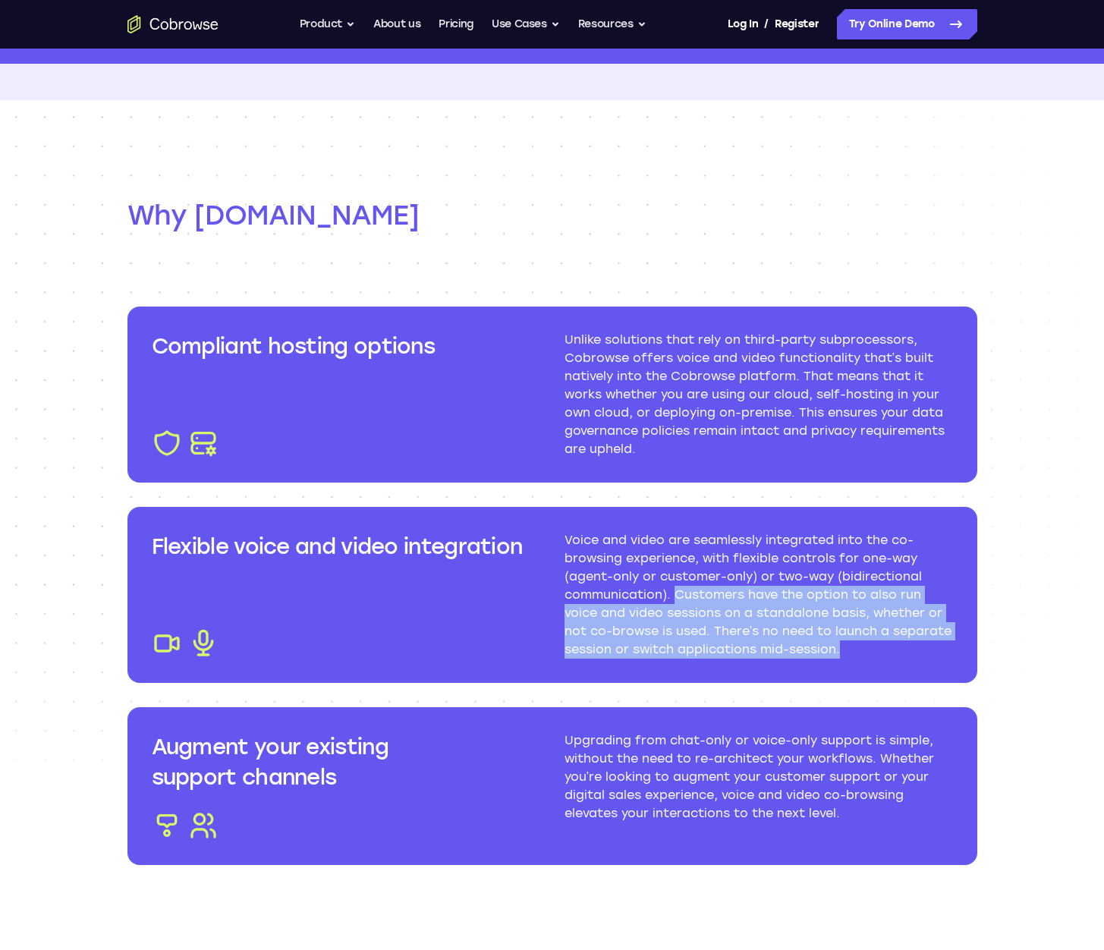
drag, startPoint x: 674, startPoint y: 601, endPoint x: 919, endPoint y: 643, distance: 248.7
click at [919, 644] on p "Voice and video are seamlessly integrated into the co-browsing experience, with…" at bounding box center [758, 594] width 388 height 127
click at [919, 643] on p "Voice and video are seamlessly integrated into the co-browsing experience, with…" at bounding box center [758, 594] width 388 height 127
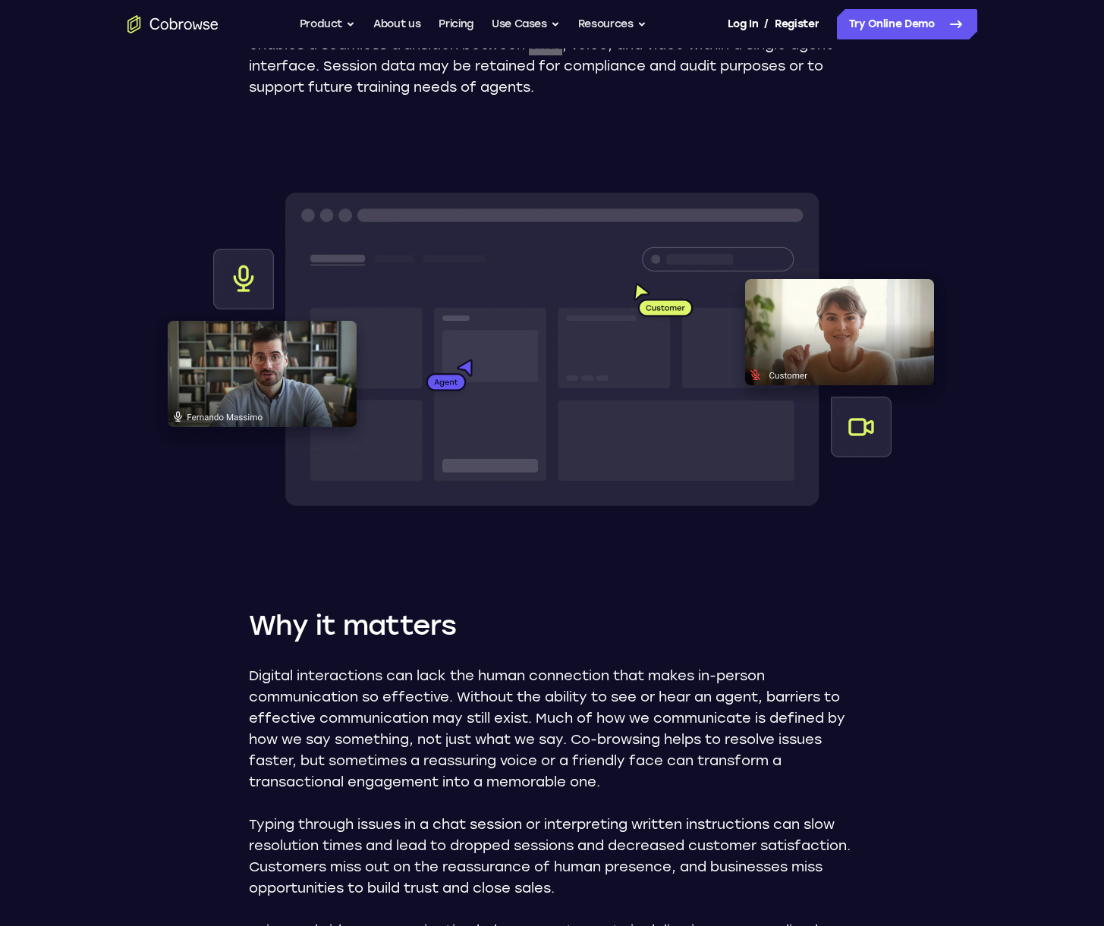
scroll to position [0, 0]
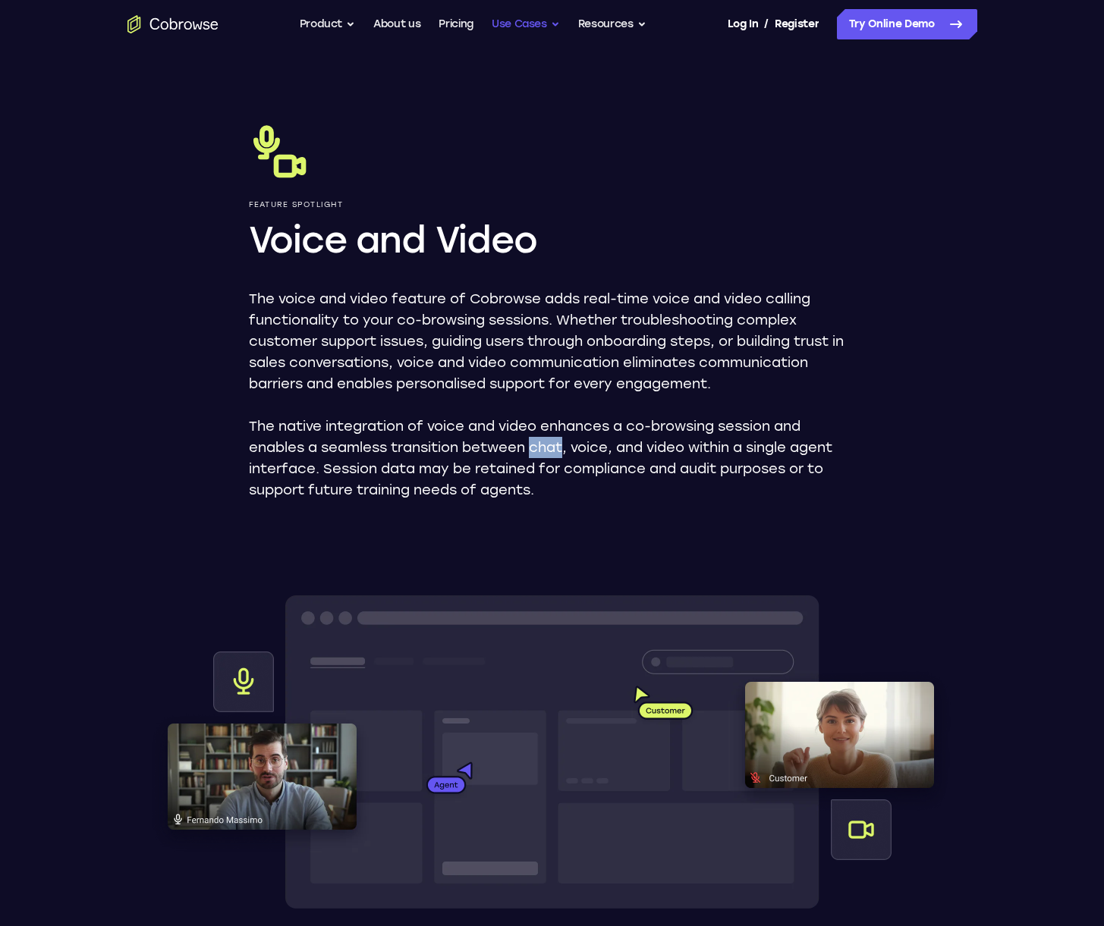
click at [517, 19] on button "Use Cases" at bounding box center [526, 24] width 68 height 30
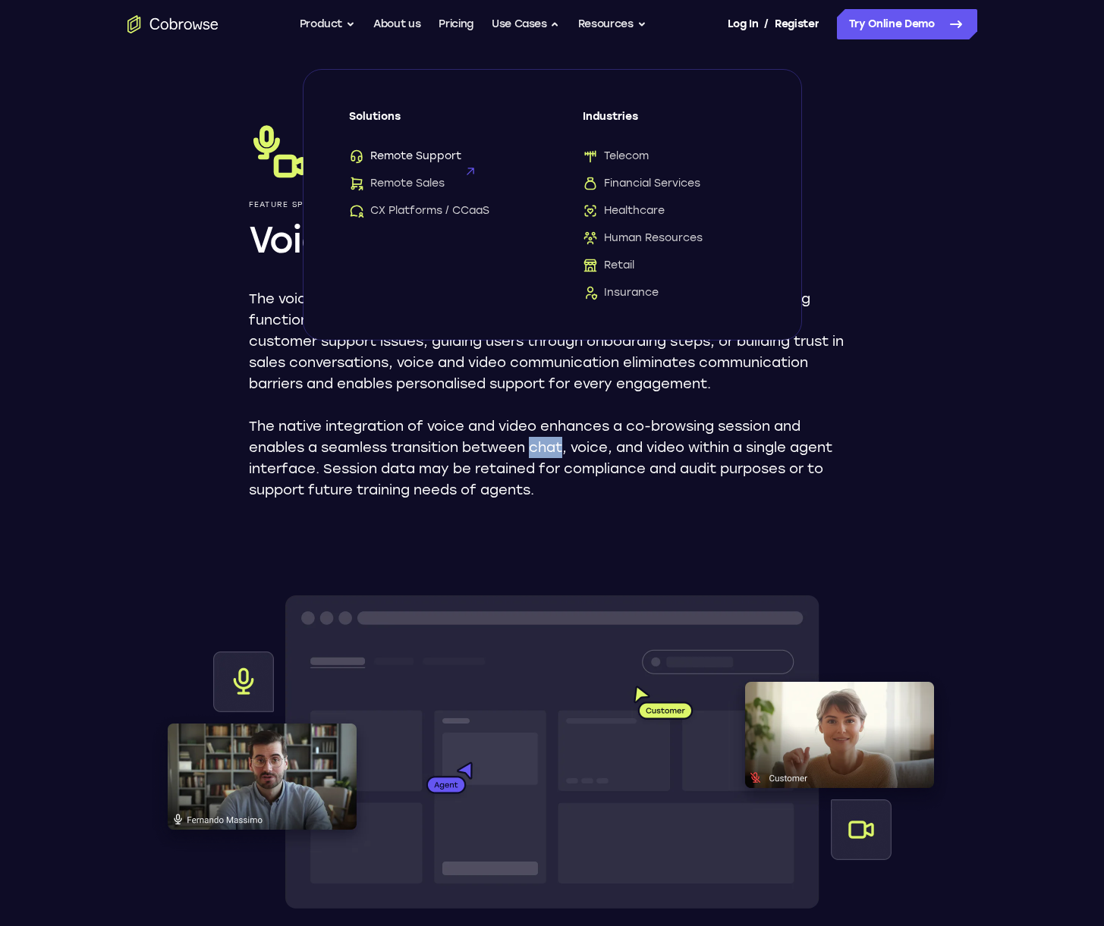
click at [431, 159] on span "Remote Support" at bounding box center [405, 156] width 112 height 15
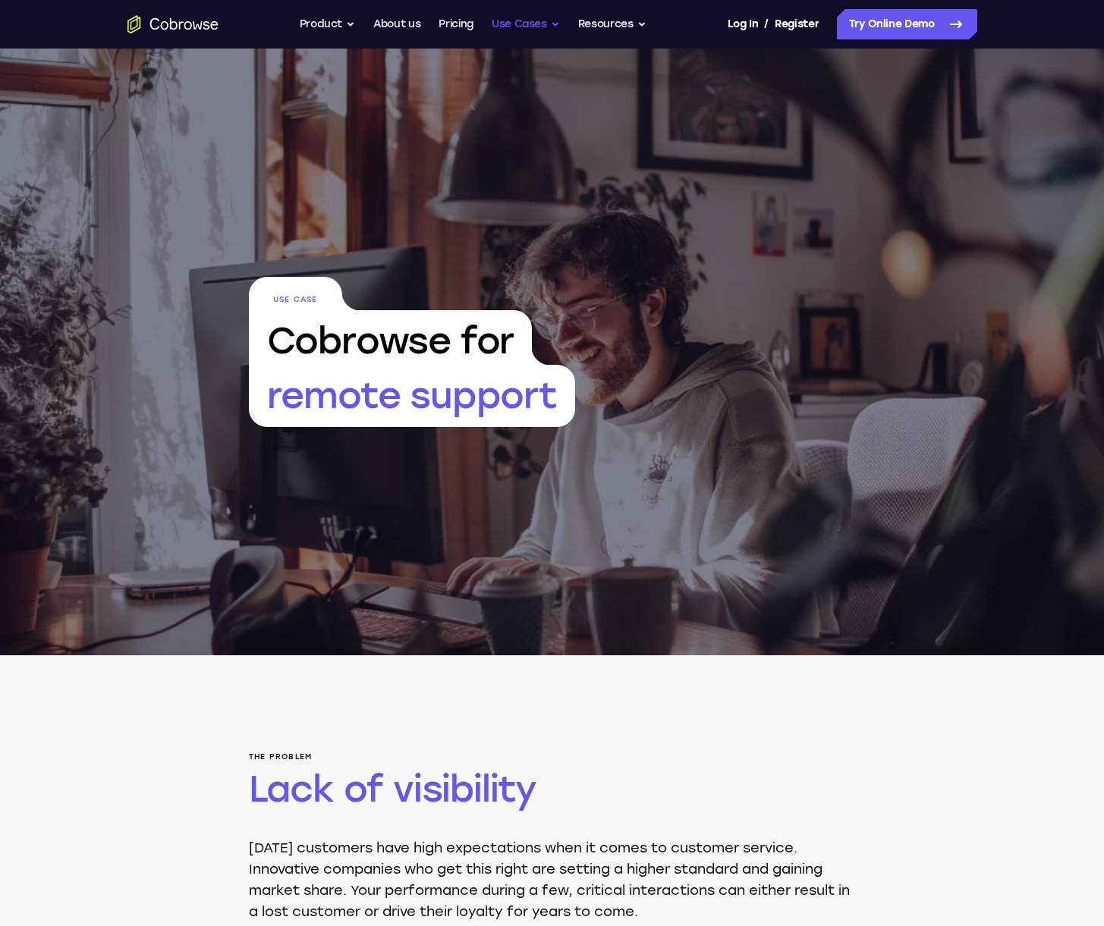
click at [523, 23] on button "Use Cases" at bounding box center [526, 24] width 68 height 30
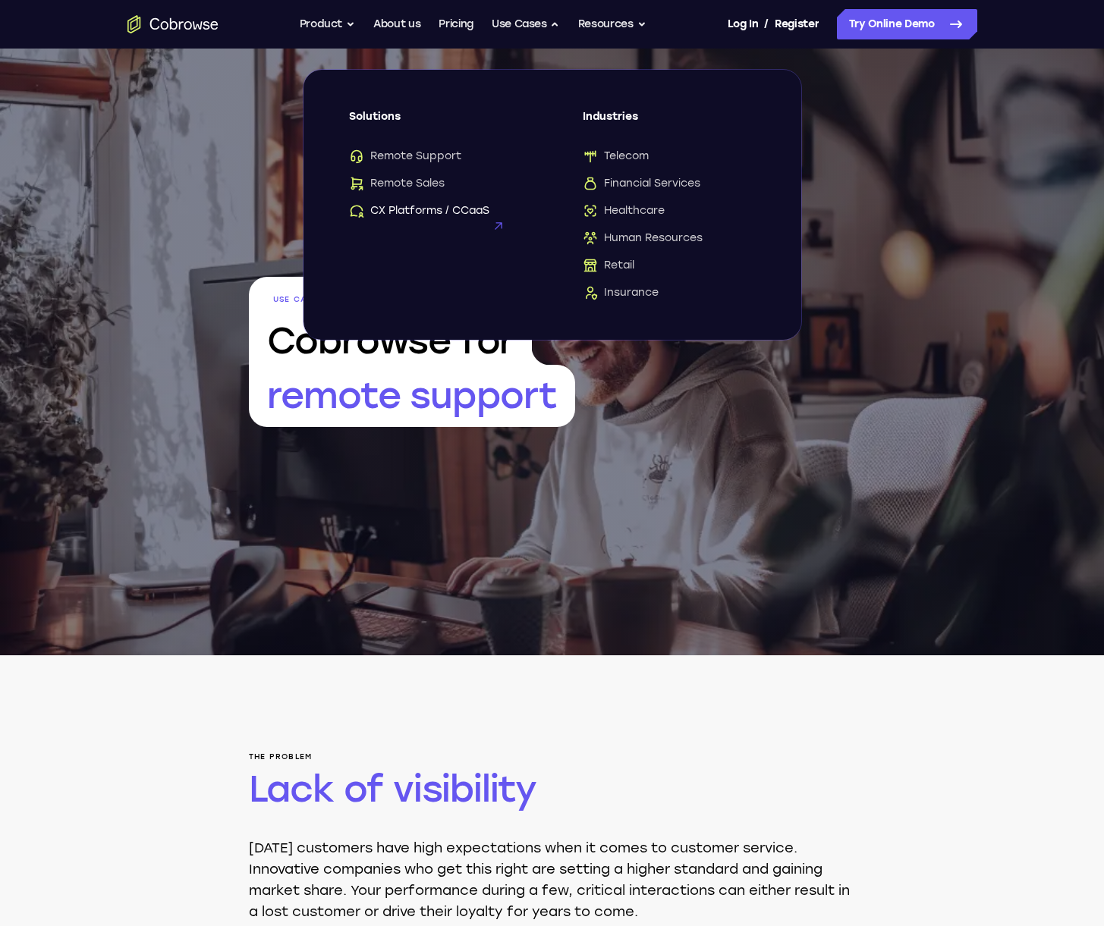
click at [403, 209] on span "CX Platforms / CCaaS" at bounding box center [419, 210] width 140 height 15
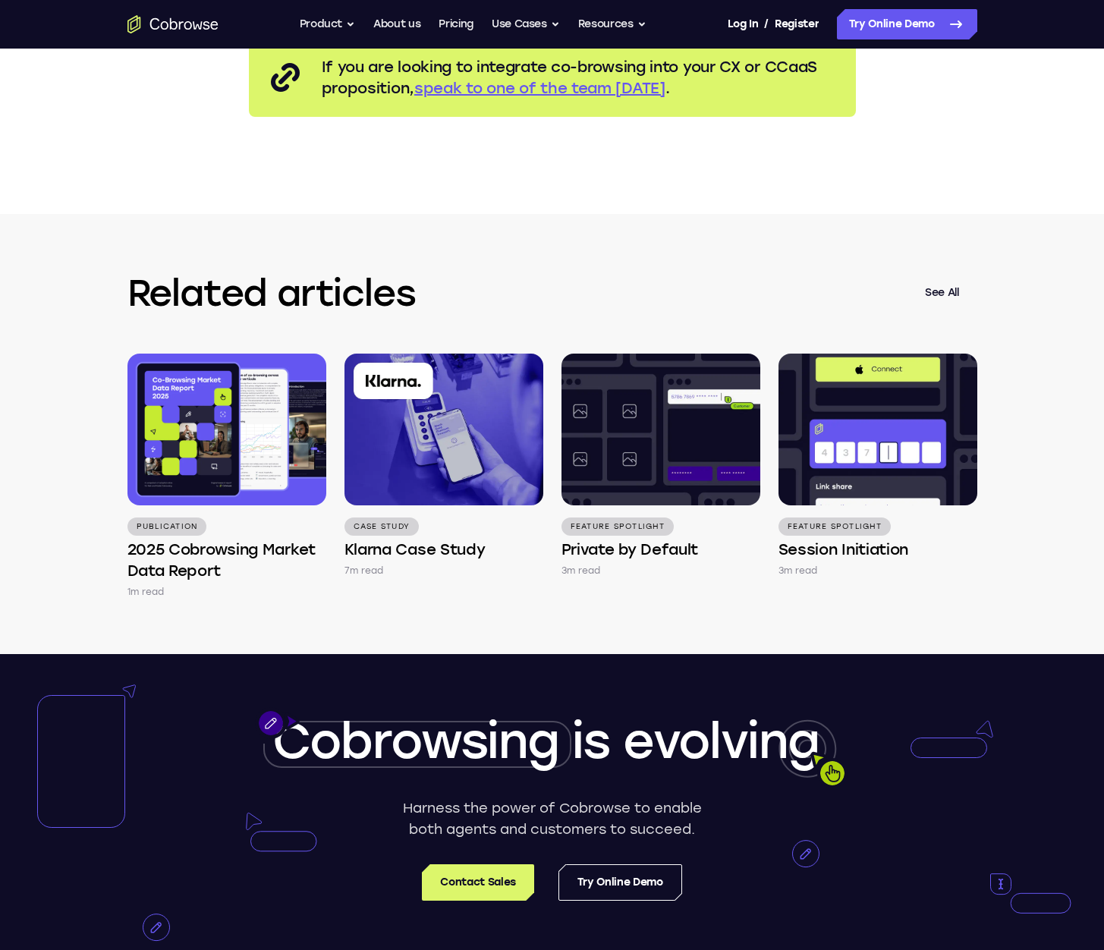
scroll to position [3367, 0]
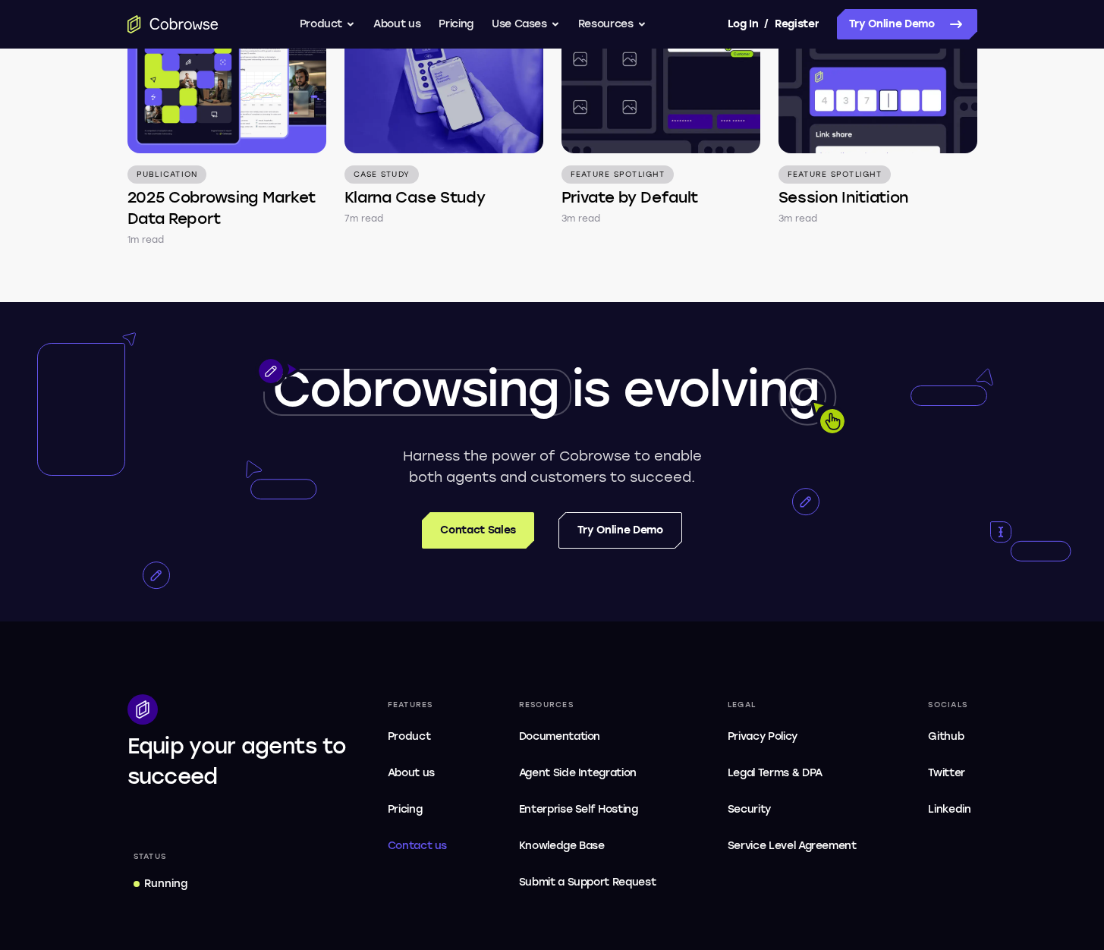
click at [429, 852] on span "Contact us" at bounding box center [418, 845] width 60 height 13
